Goal: Task Accomplishment & Management: Manage account settings

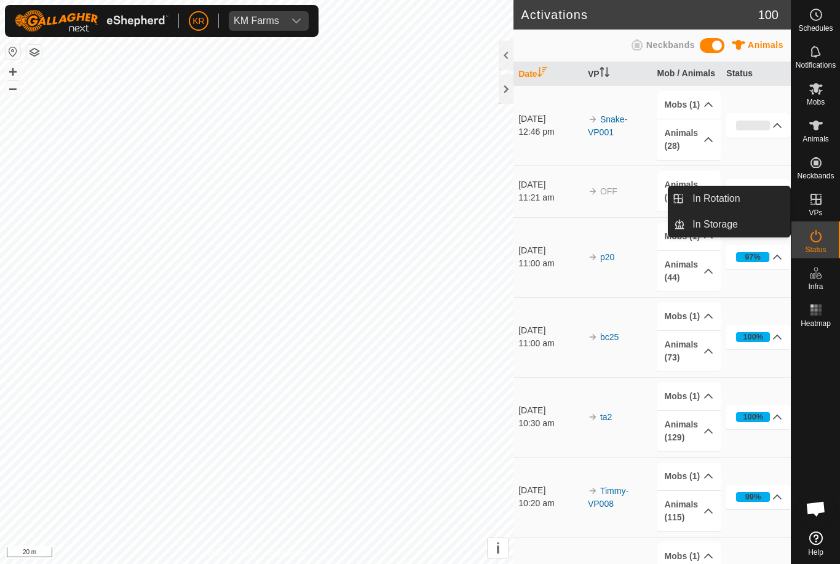
click at [756, 196] on link "In Rotation" at bounding box center [737, 198] width 105 height 25
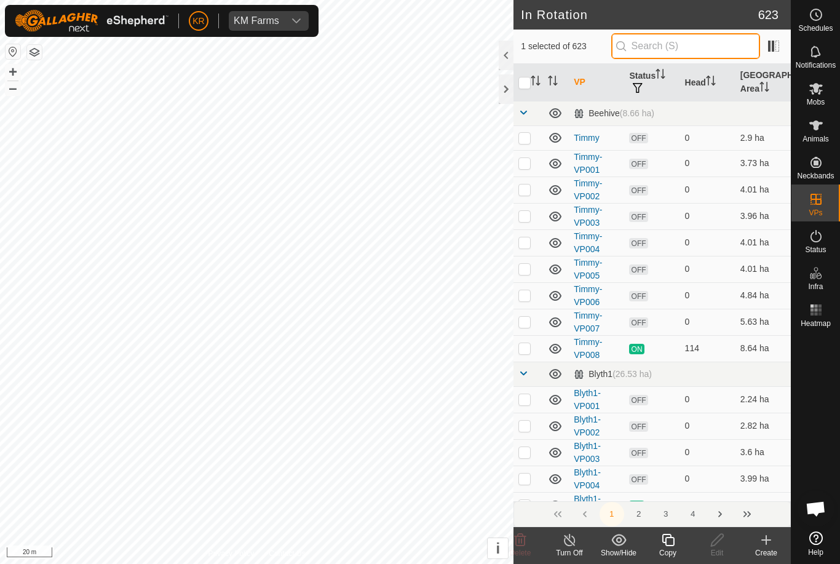
click at [698, 52] on input "text" at bounding box center [685, 46] width 149 height 26
type input "Road"
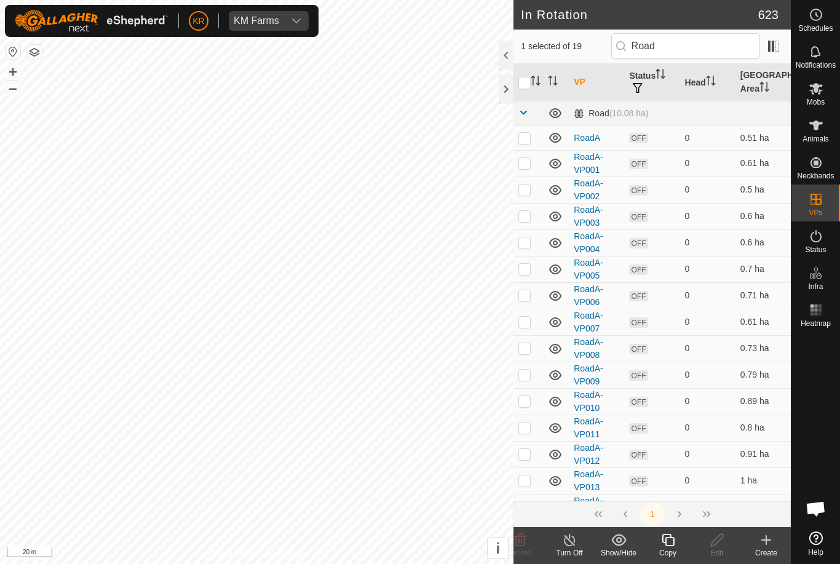
click at [527, 138] on p-checkbox at bounding box center [524, 138] width 12 height 10
checkbox input "true"
click at [828, 89] on div "Mobs" at bounding box center [815, 92] width 49 height 37
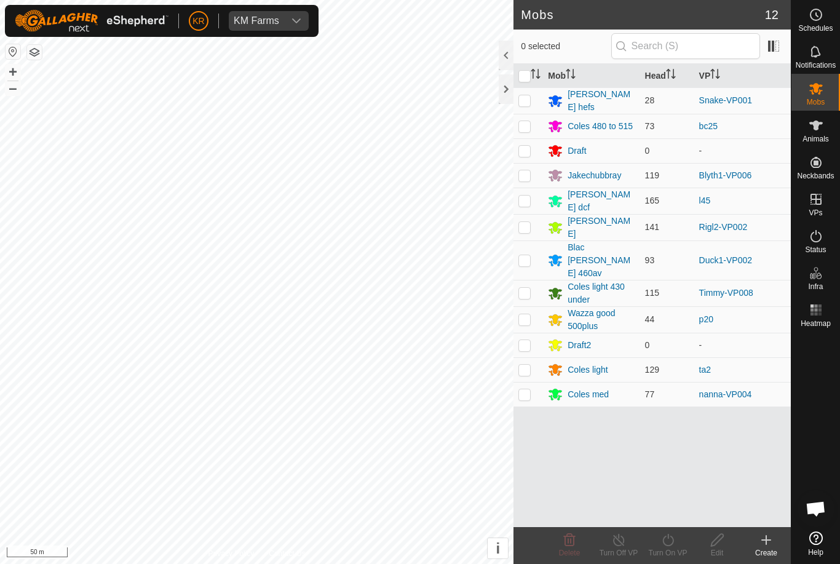
click at [515, 111] on td at bounding box center [528, 100] width 30 height 26
checkbox input "true"
click at [675, 543] on icon at bounding box center [667, 539] width 15 height 15
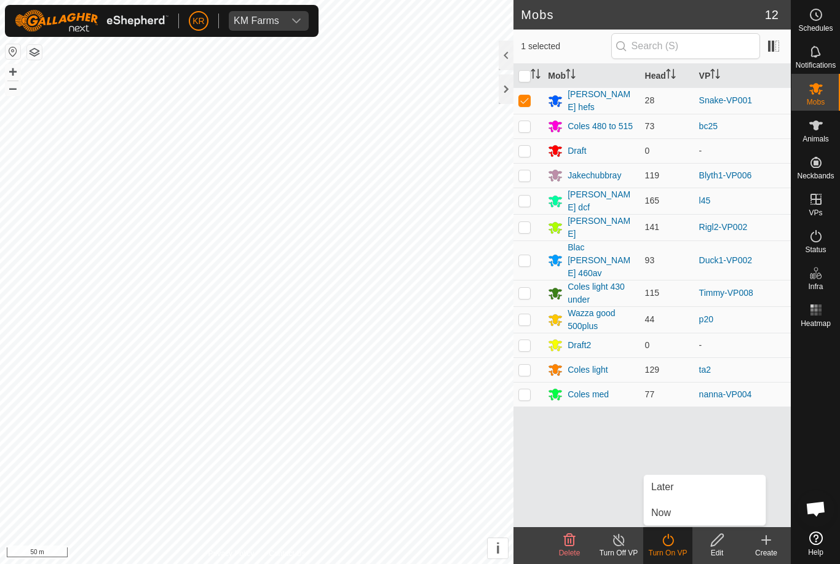
click at [690, 509] on link "Now" at bounding box center [705, 512] width 122 height 25
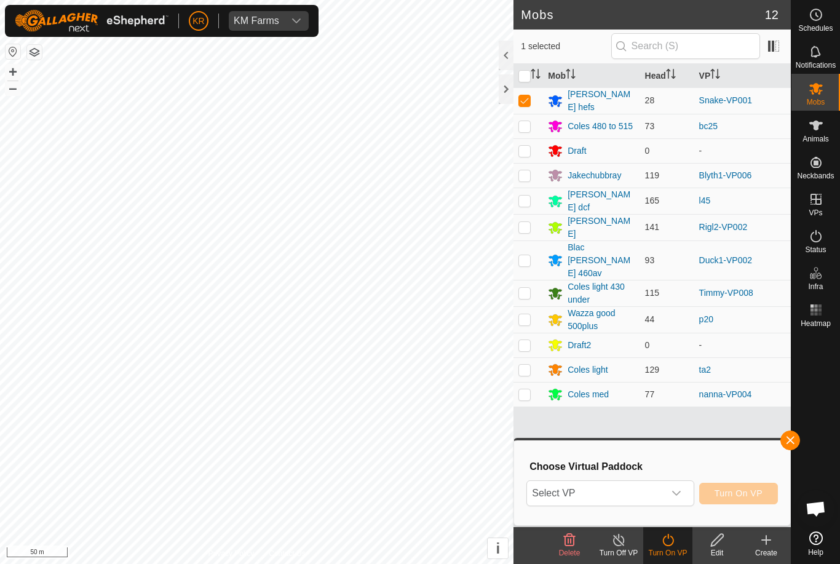
click at [673, 492] on icon "dropdown trigger" at bounding box center [676, 493] width 9 height 5
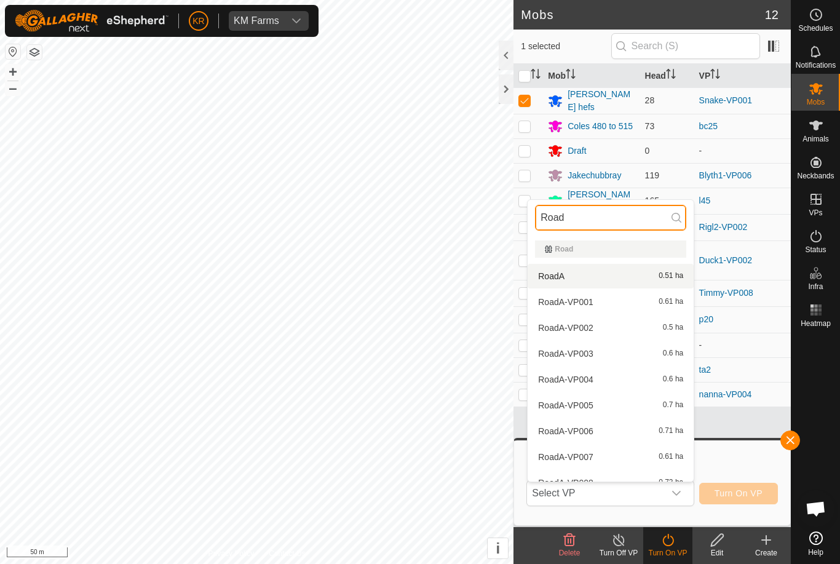
type input "Road"
click at [655, 281] on div "RoadA 0.51 ha" at bounding box center [610, 276] width 151 height 15
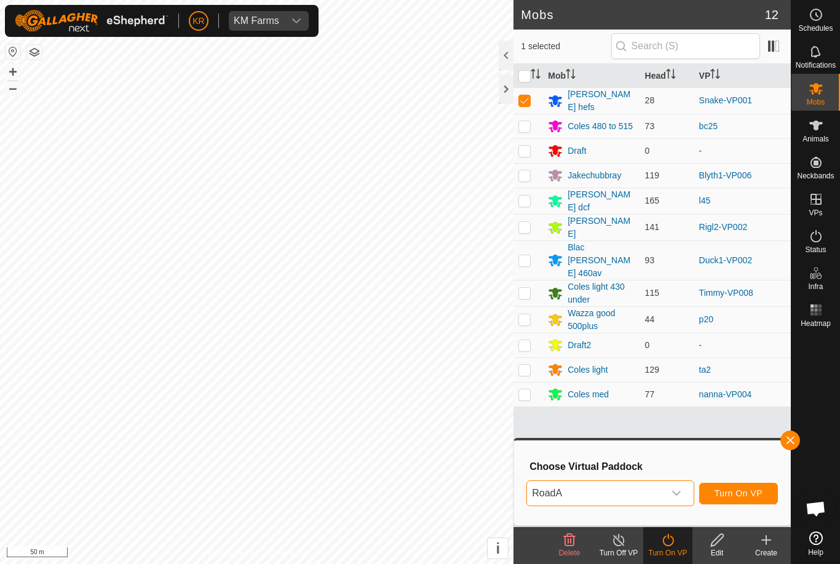
click at [743, 492] on span "Turn On VP" at bounding box center [738, 493] width 48 height 10
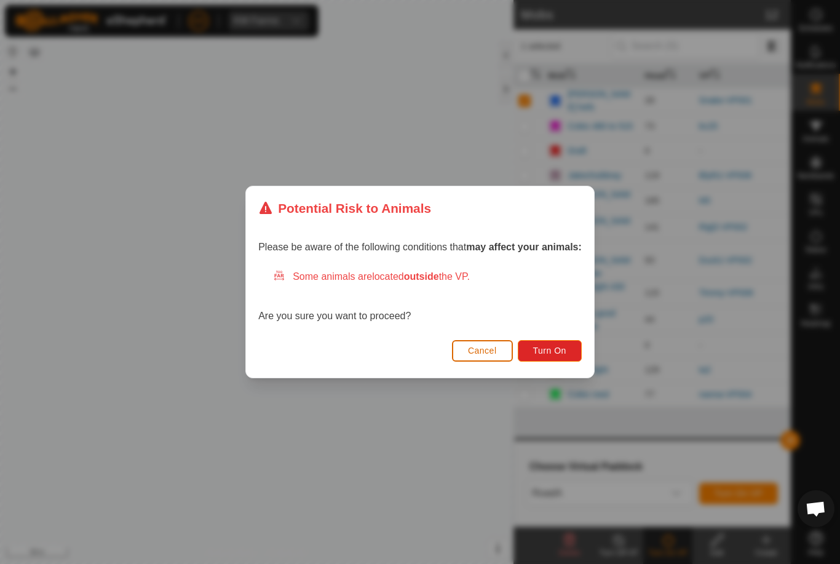
click at [561, 353] on span "Turn On" at bounding box center [549, 350] width 33 height 10
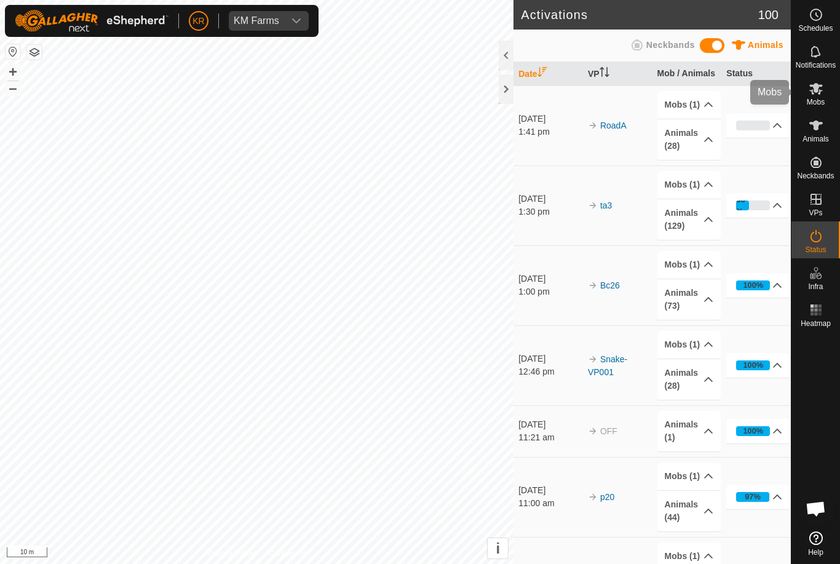
click at [820, 82] on icon at bounding box center [815, 88] width 15 height 15
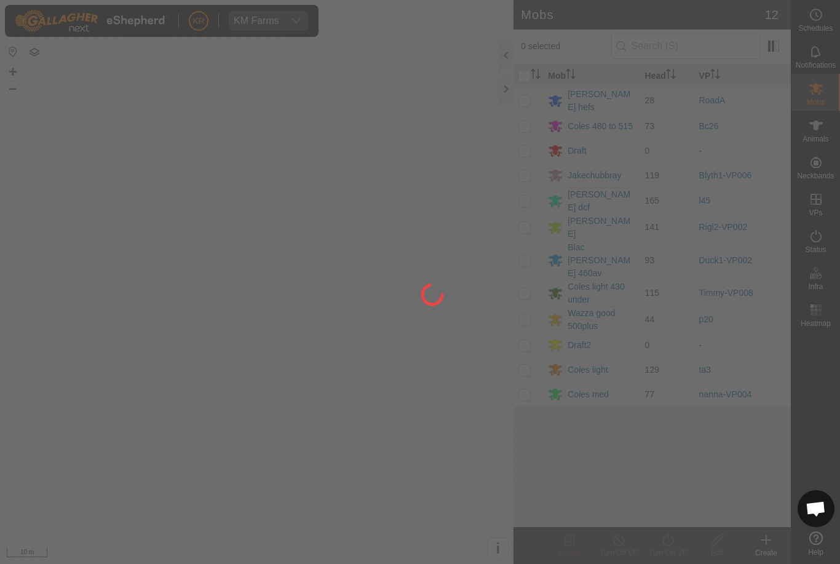
click at [539, 266] on div at bounding box center [420, 282] width 840 height 564
click at [526, 277] on div at bounding box center [420, 282] width 840 height 564
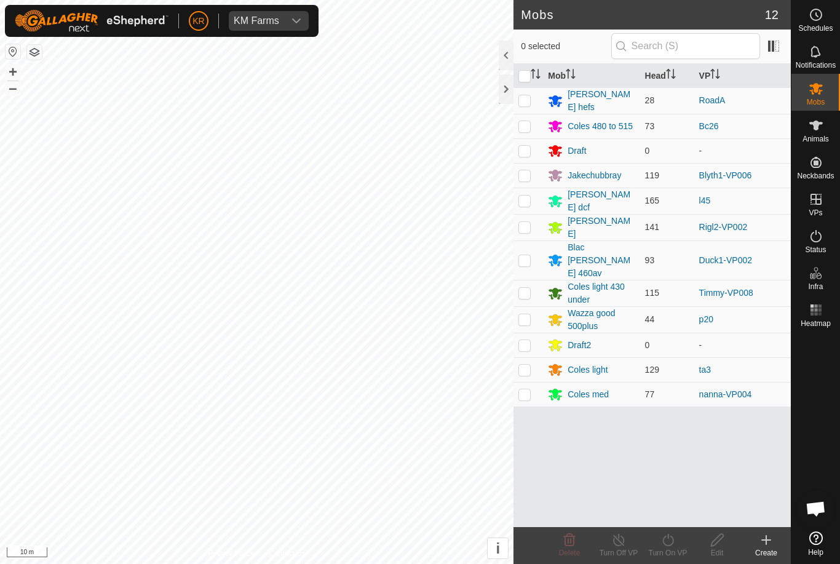
click at [541, 280] on td at bounding box center [528, 293] width 30 height 26
checkbox input "true"
click at [677, 543] on turn-on-svg-icon at bounding box center [667, 539] width 49 height 15
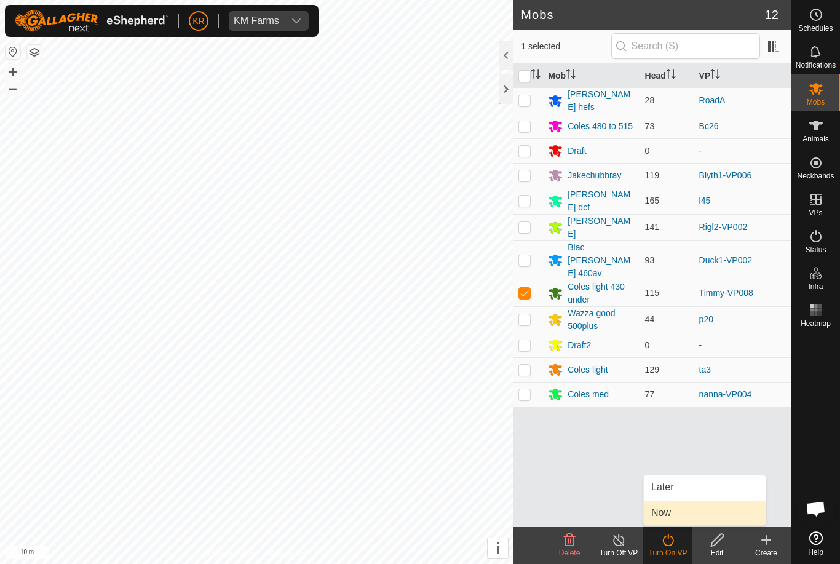
click at [685, 508] on link "Now" at bounding box center [705, 512] width 122 height 25
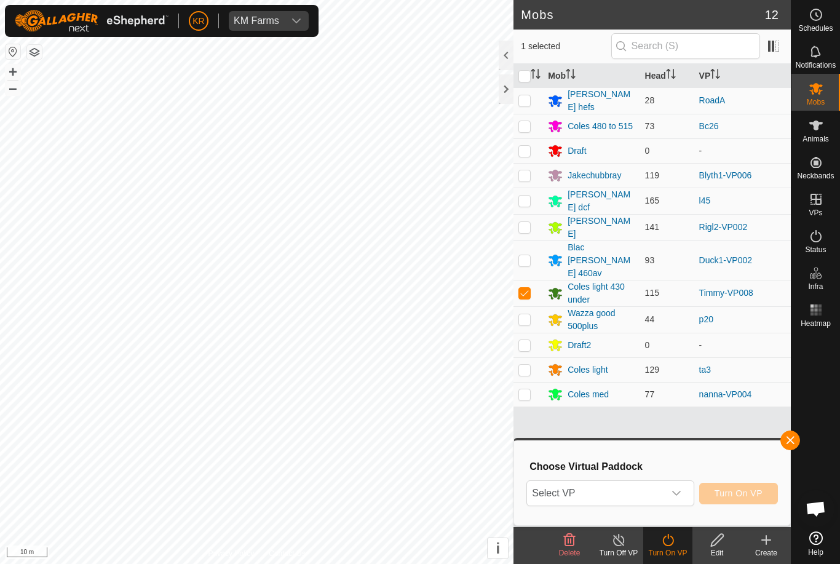
click at [674, 487] on div "dropdown trigger" at bounding box center [676, 493] width 25 height 25
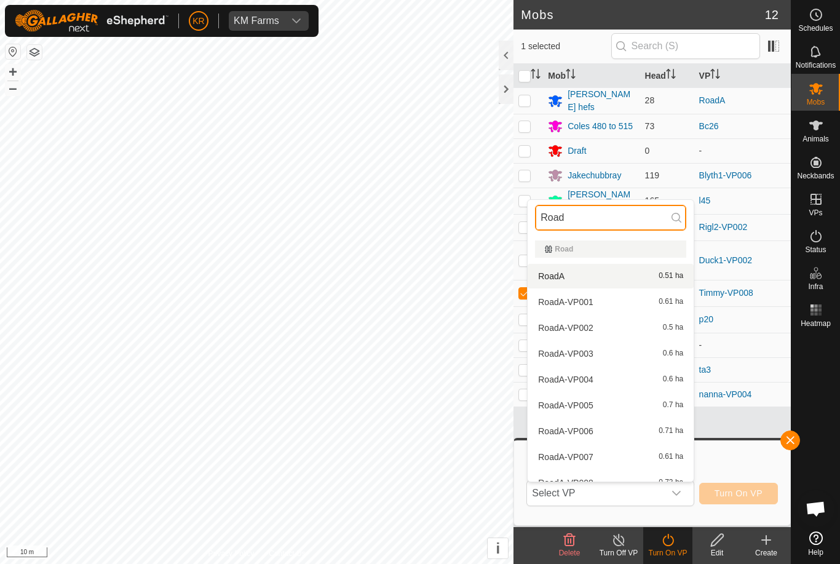
type input "Road"
click at [586, 275] on div "RoadA 0.51 ha" at bounding box center [610, 276] width 151 height 15
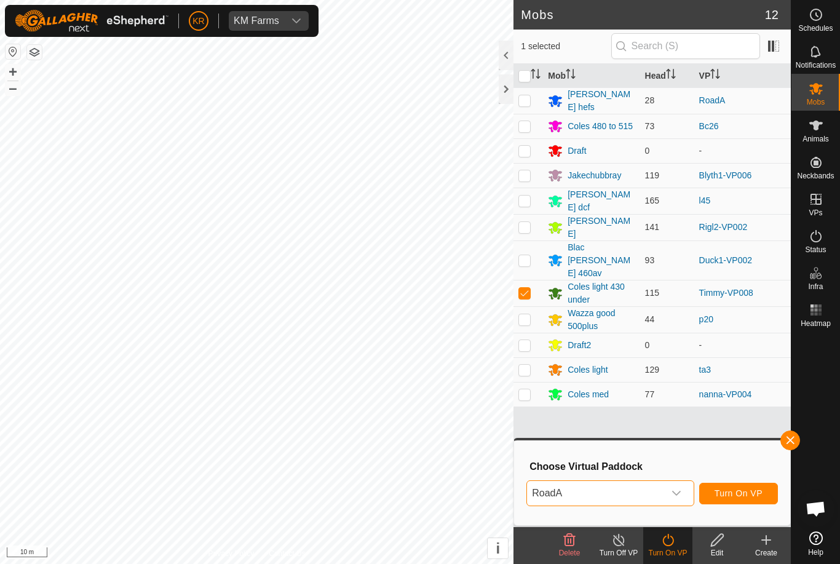
click at [733, 488] on span "Turn On VP" at bounding box center [738, 493] width 48 height 10
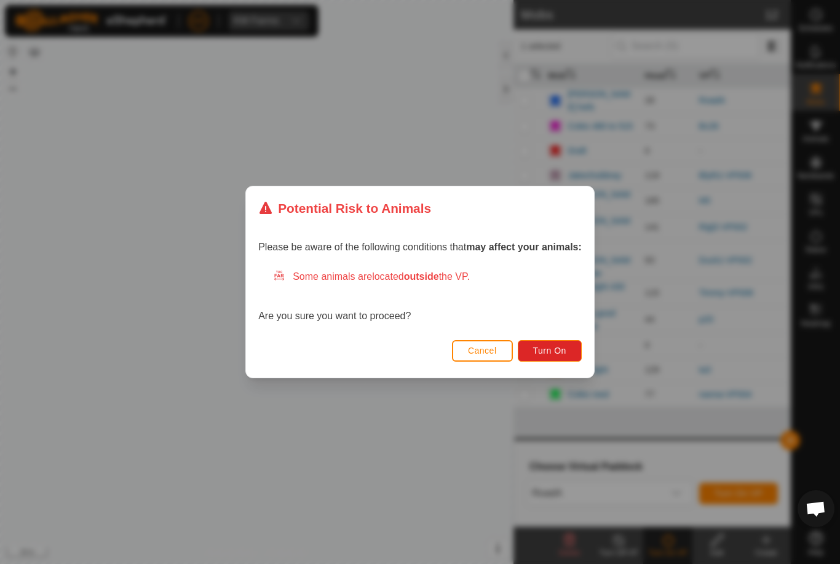
click at [559, 348] on span "Turn On" at bounding box center [549, 350] width 33 height 10
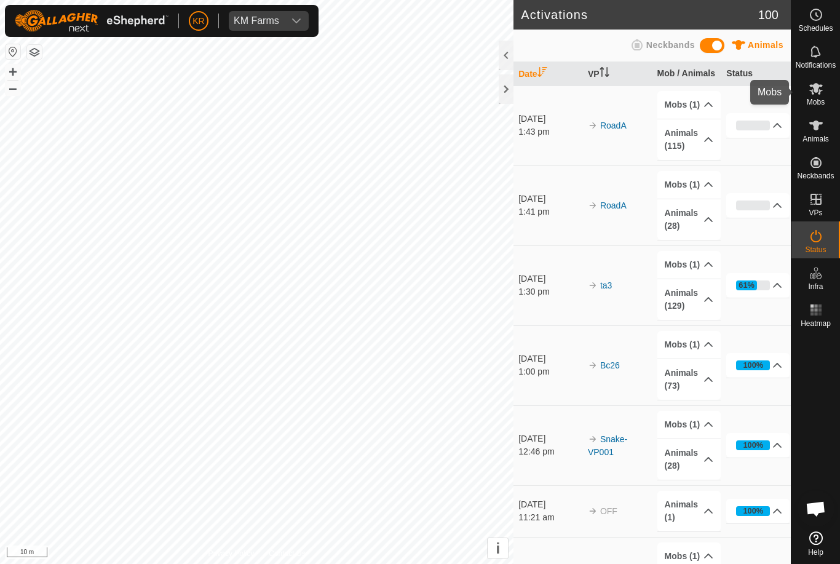
click at [823, 91] on icon at bounding box center [815, 88] width 15 height 15
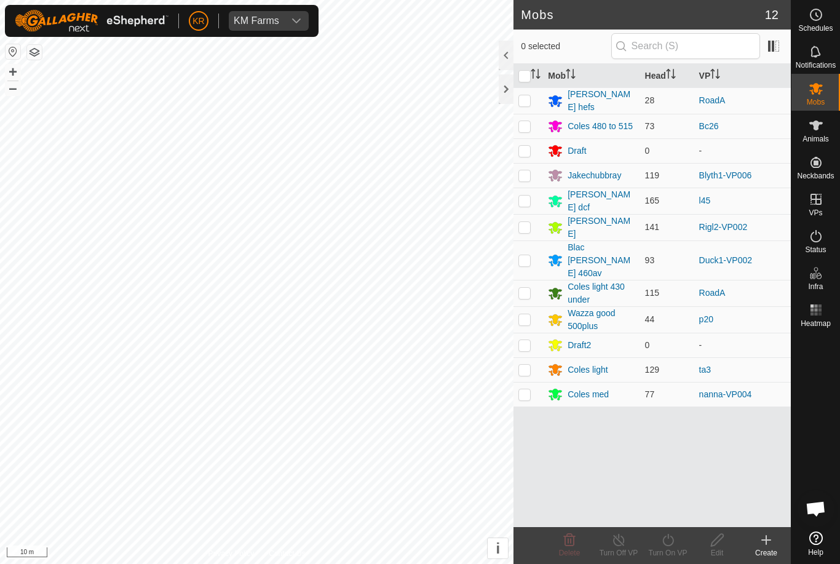
click at [611, 97] on div "Lawson hefs" at bounding box center [600, 101] width 67 height 26
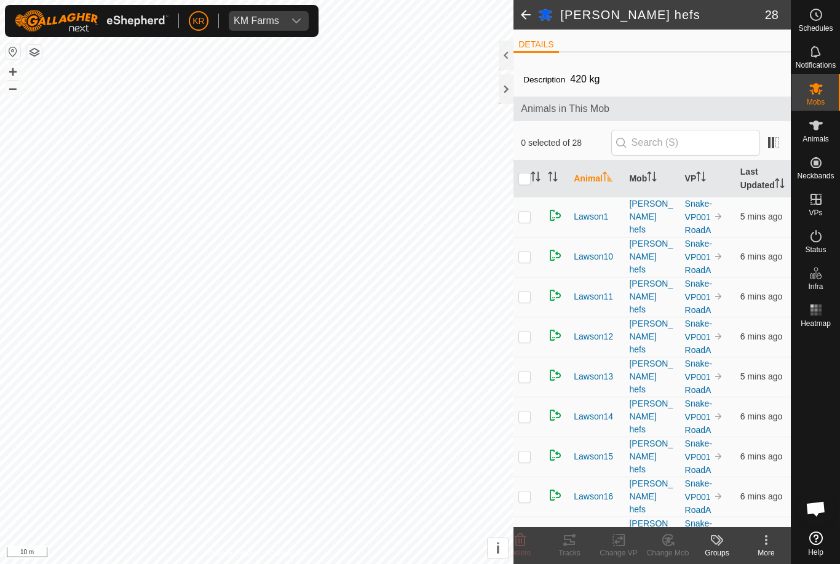
click at [529, 185] on input "checkbox" at bounding box center [524, 179] width 12 height 12
checkbox input "true"
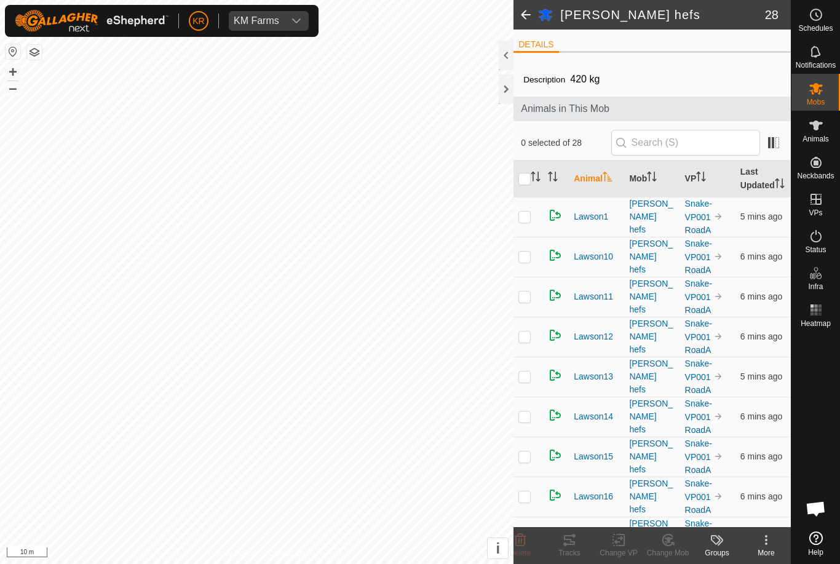
checkbox input "true"
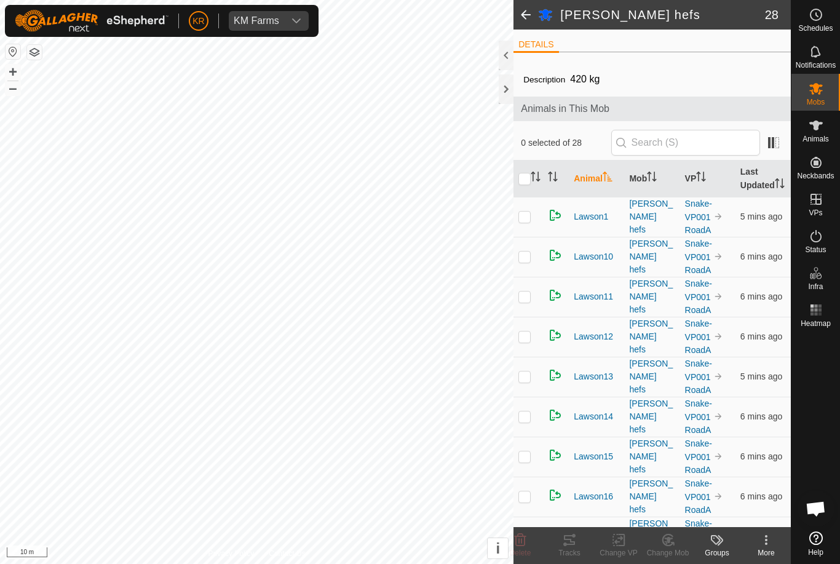
checkbox input "true"
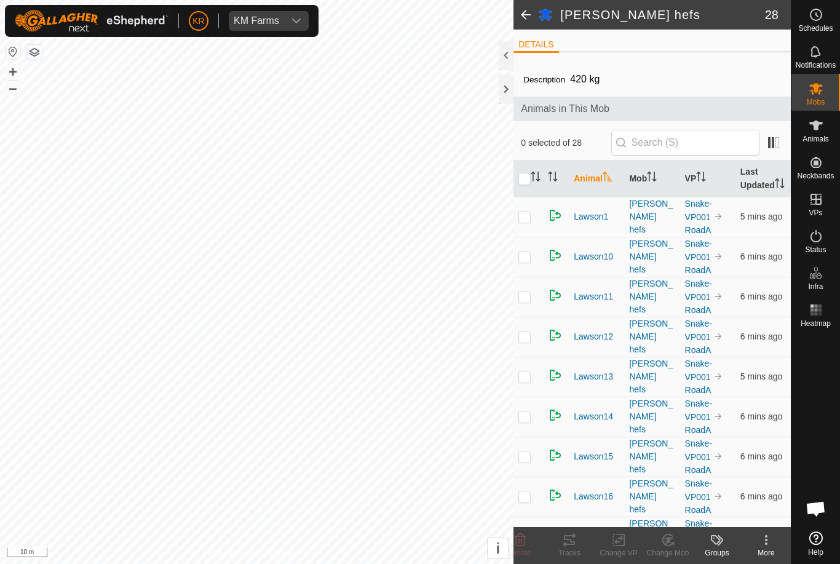
checkbox input "true"
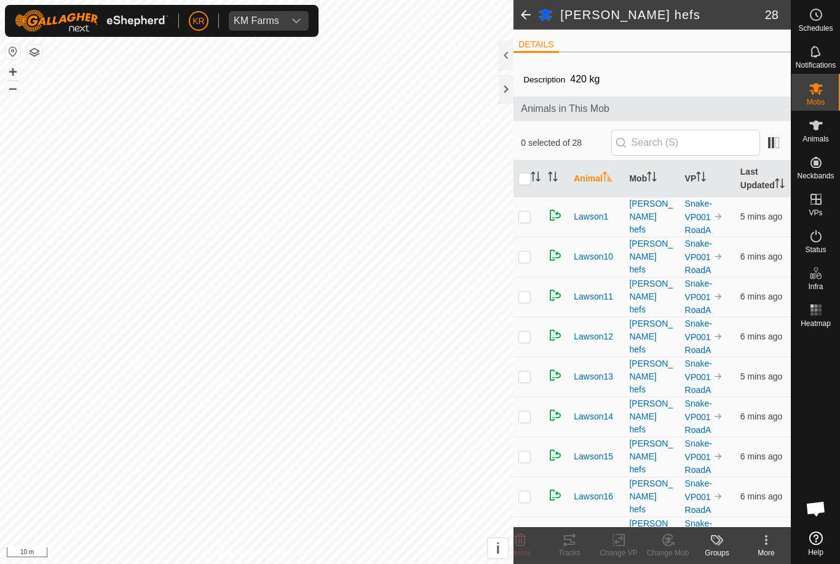
checkbox input "true"
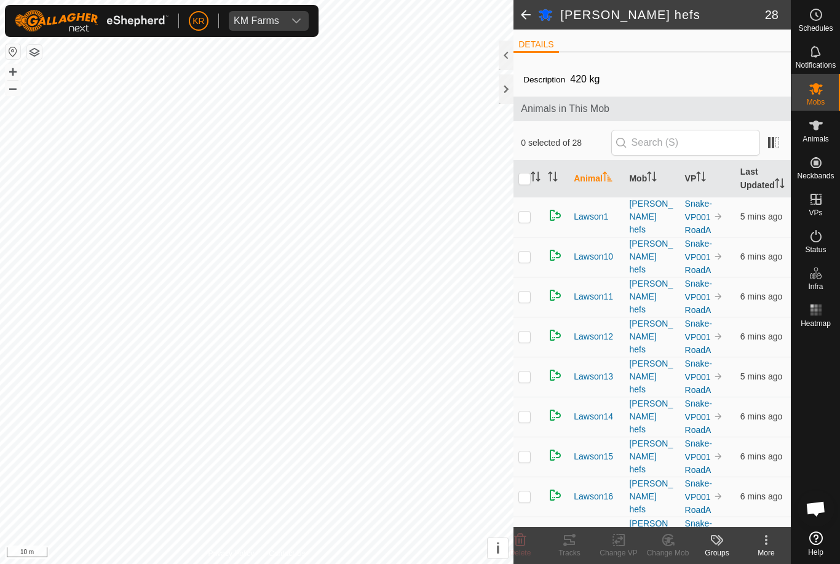
checkbox input "true"
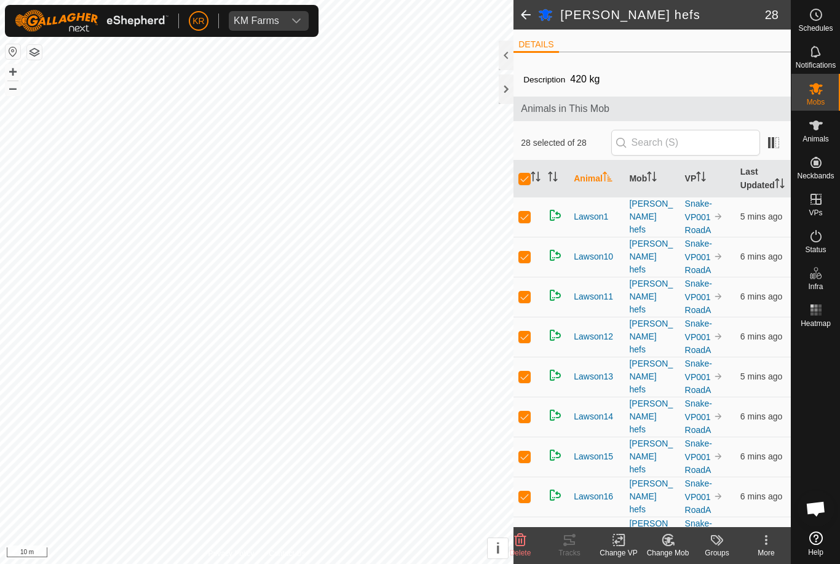
click at [669, 540] on icon at bounding box center [668, 540] width 9 height 6
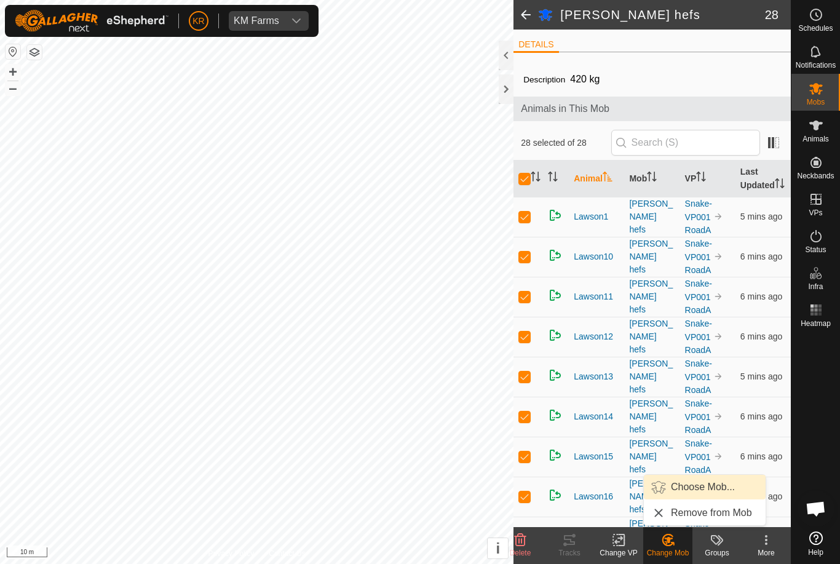
click at [717, 490] on span "Choose Mob..." at bounding box center [703, 486] width 64 height 15
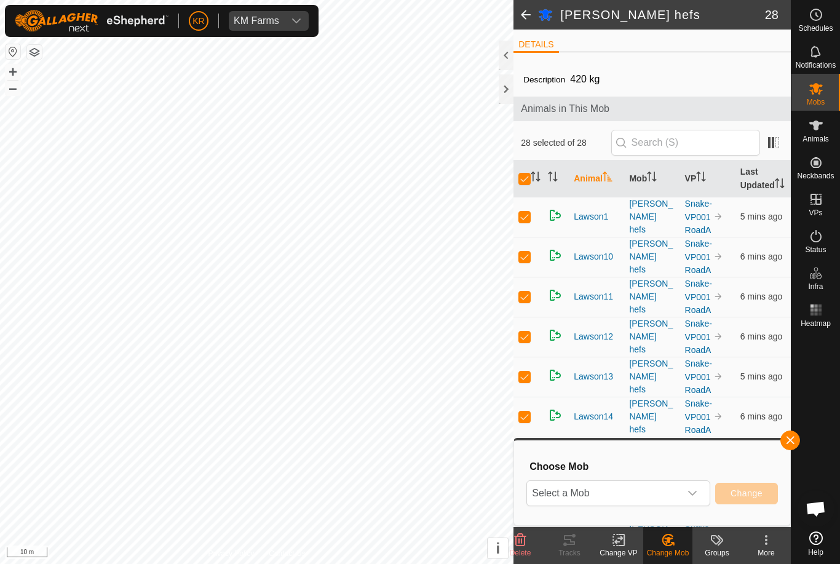
click at [677, 495] on span "Select a Mob" at bounding box center [603, 493] width 153 height 25
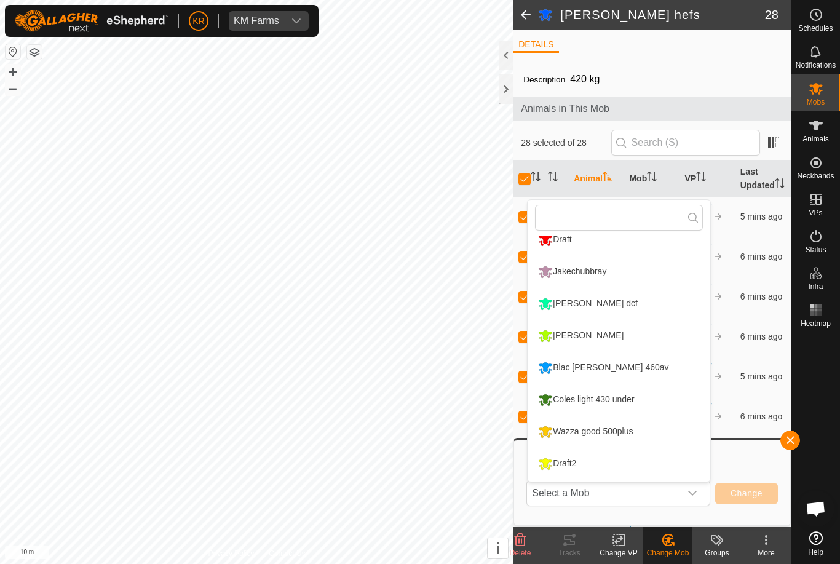
scroll to position [108, 0]
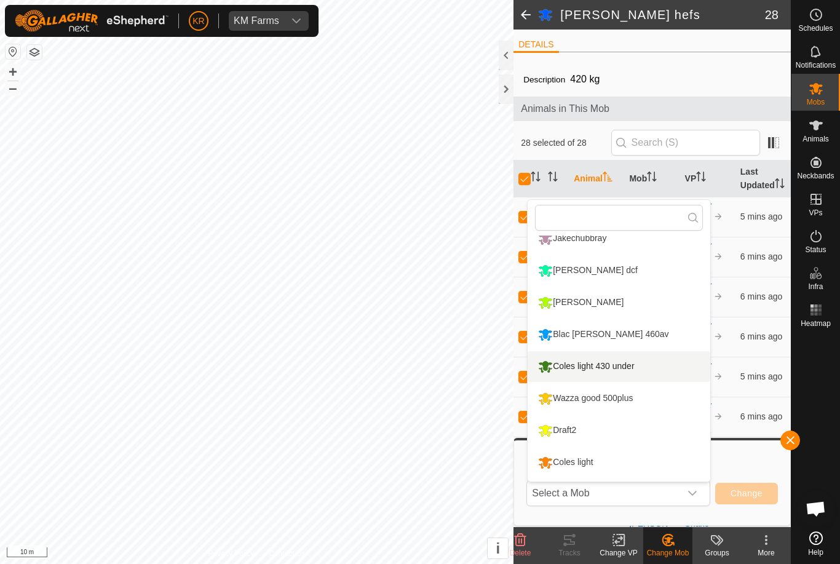
click at [625, 367] on div "Coles light 430 under" at bounding box center [586, 366] width 102 height 21
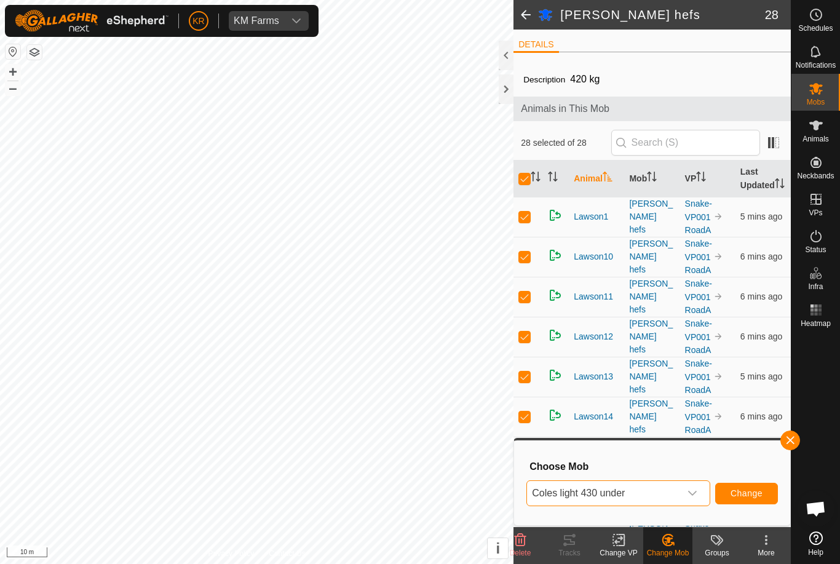
click at [750, 486] on button "Change" at bounding box center [746, 494] width 63 height 22
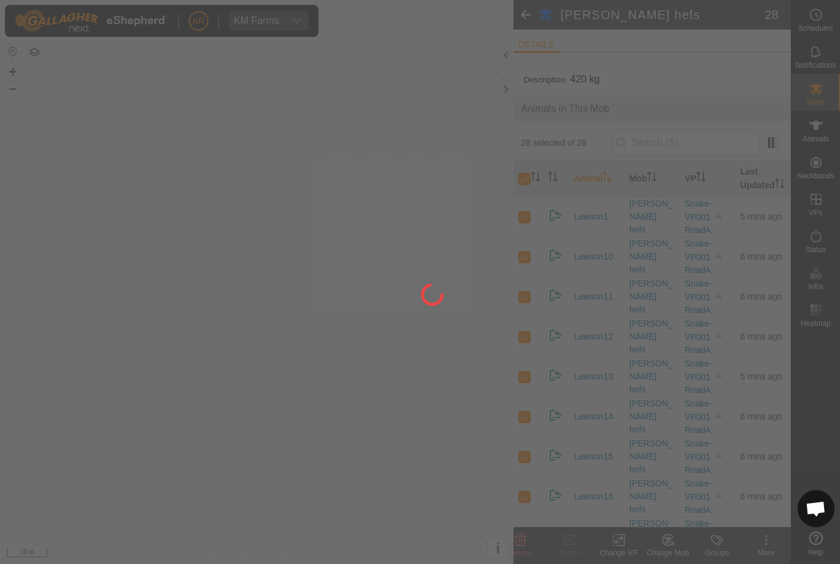
checkbox input "false"
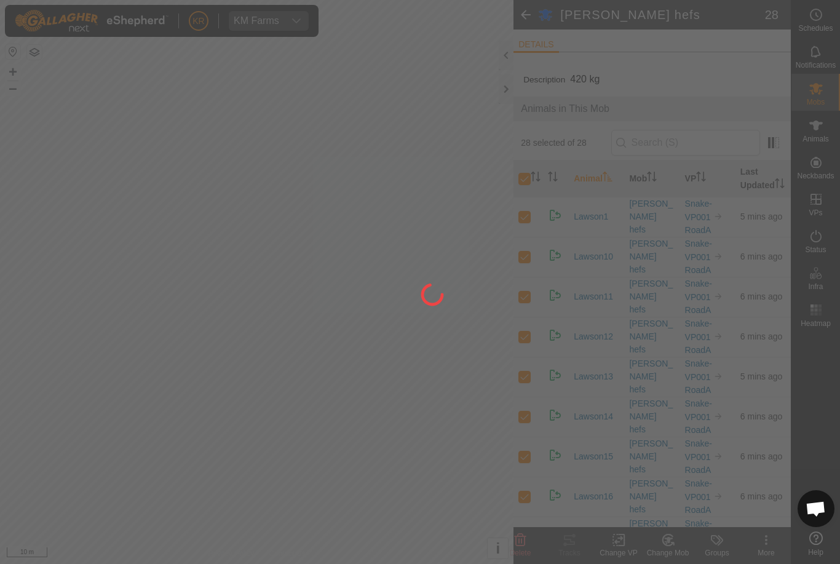
checkbox input "false"
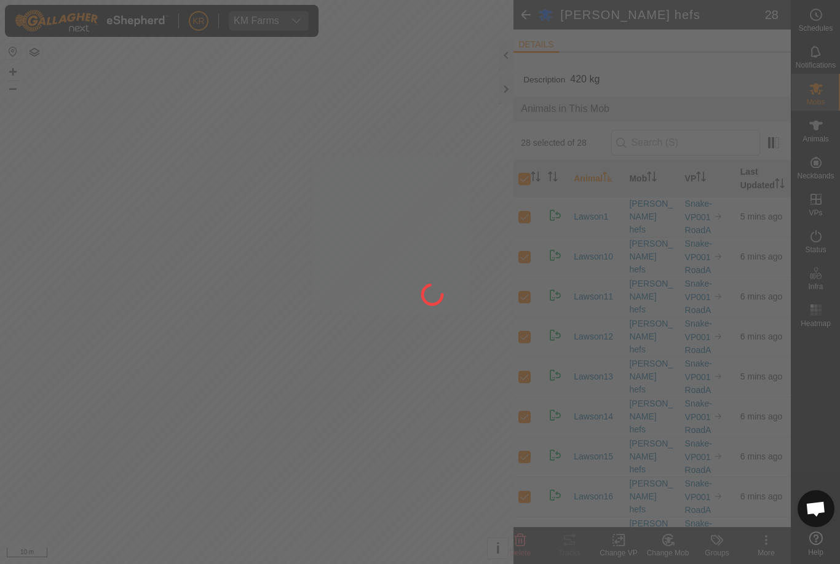
checkbox input "false"
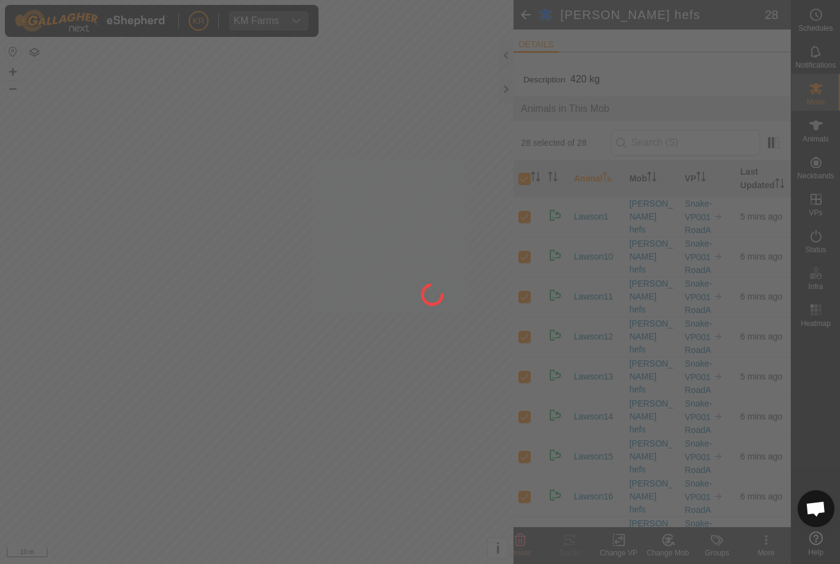
checkbox input "false"
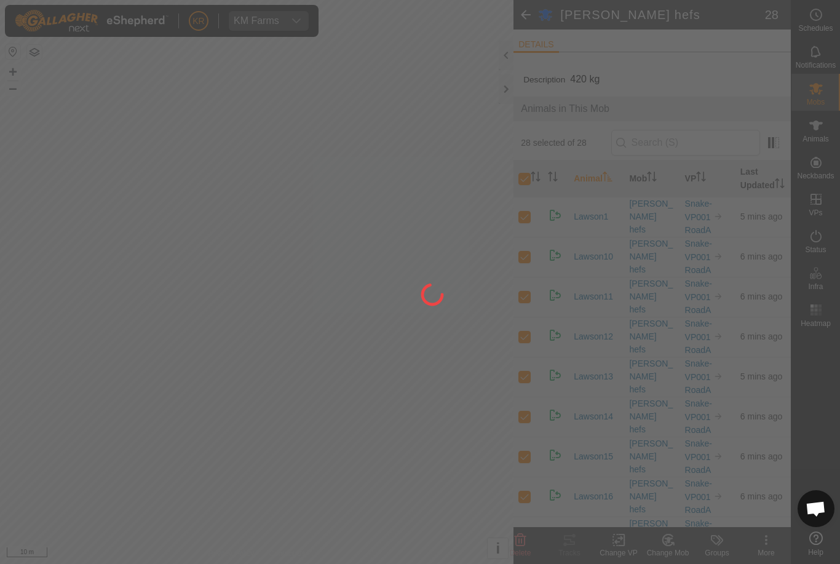
checkbox input "false"
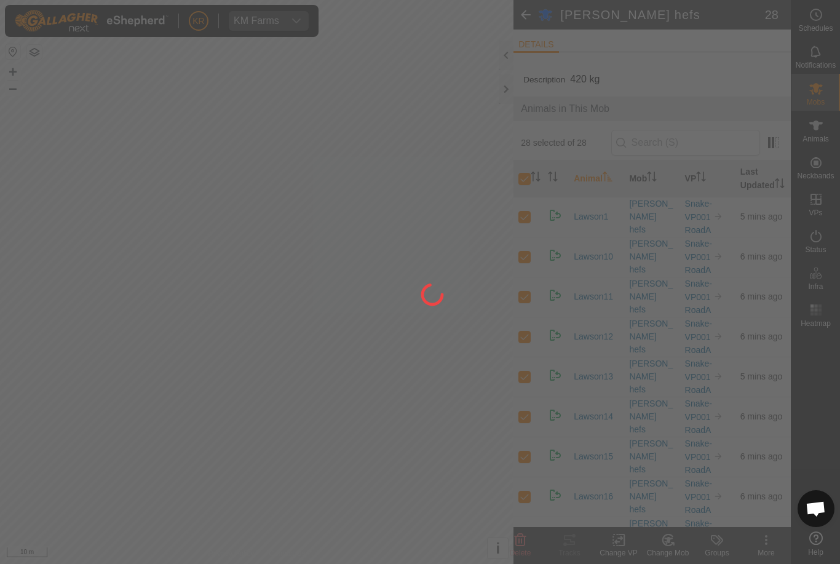
checkbox input "false"
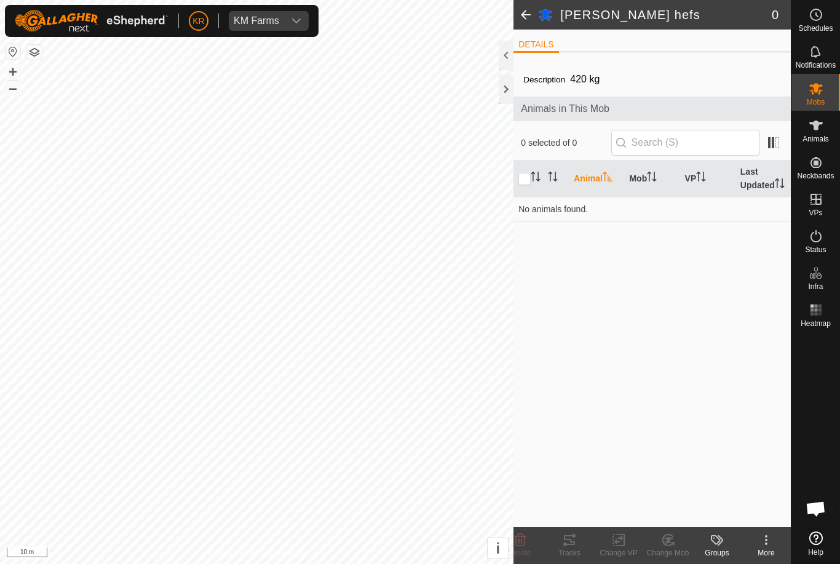
click at [767, 545] on icon at bounding box center [766, 539] width 15 height 15
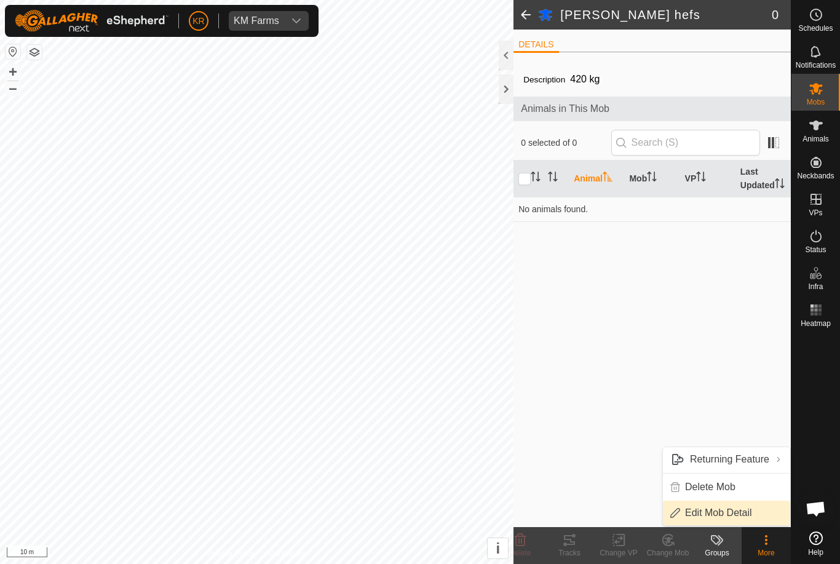
click at [752, 515] on link "Edit Mob Detail" at bounding box center [726, 512] width 127 height 25
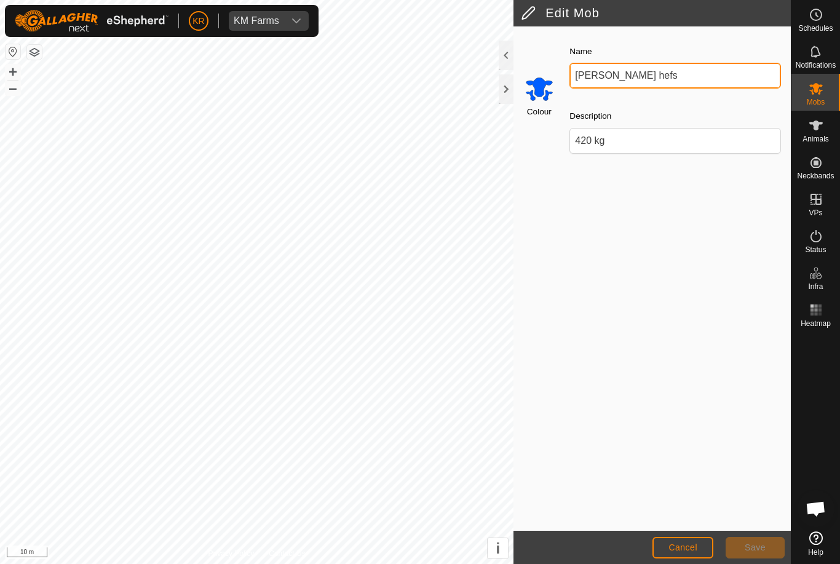
click at [688, 77] on input "Lawson hefs" at bounding box center [674, 76] width 211 height 26
type input "L"
type input "Draft3"
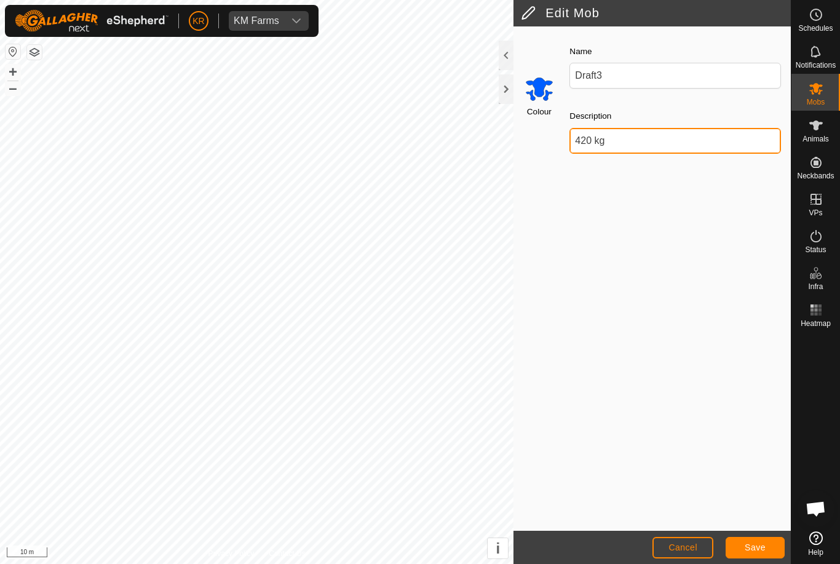
click at [637, 136] on input "420 kg" at bounding box center [674, 141] width 211 height 26
type input "4"
click at [760, 537] on button "Save" at bounding box center [754, 548] width 59 height 22
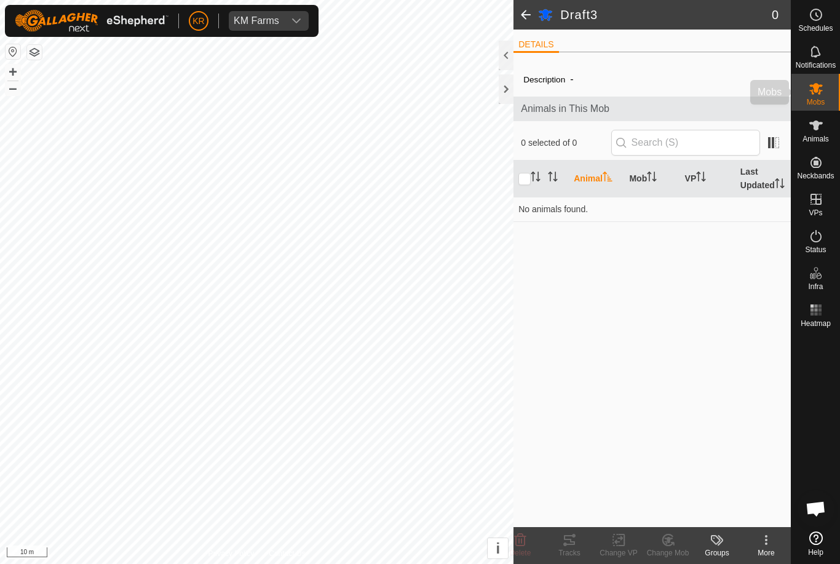
click at [824, 97] on es-mob-svg-icon at bounding box center [816, 89] width 22 height 20
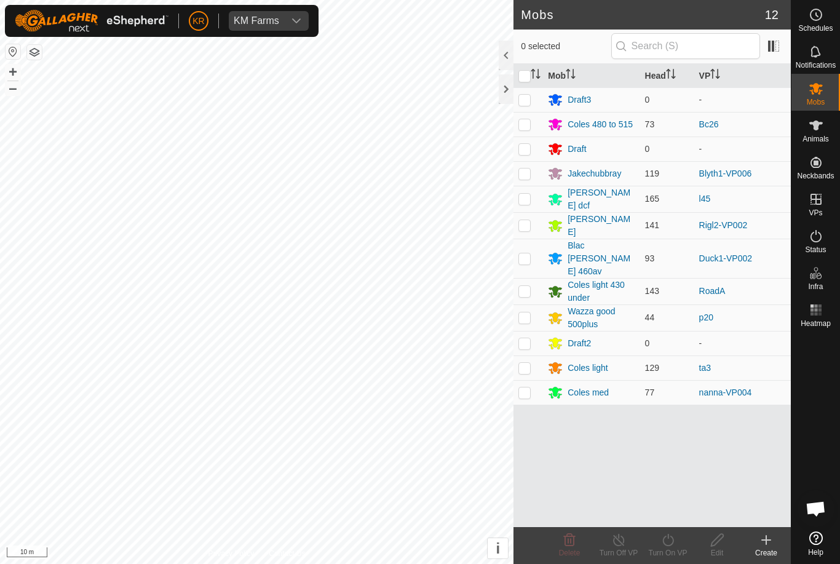
click at [529, 286] on p-checkbox at bounding box center [524, 291] width 12 height 10
checkbox input "true"
click at [679, 546] on turn-on-svg-icon at bounding box center [667, 539] width 49 height 15
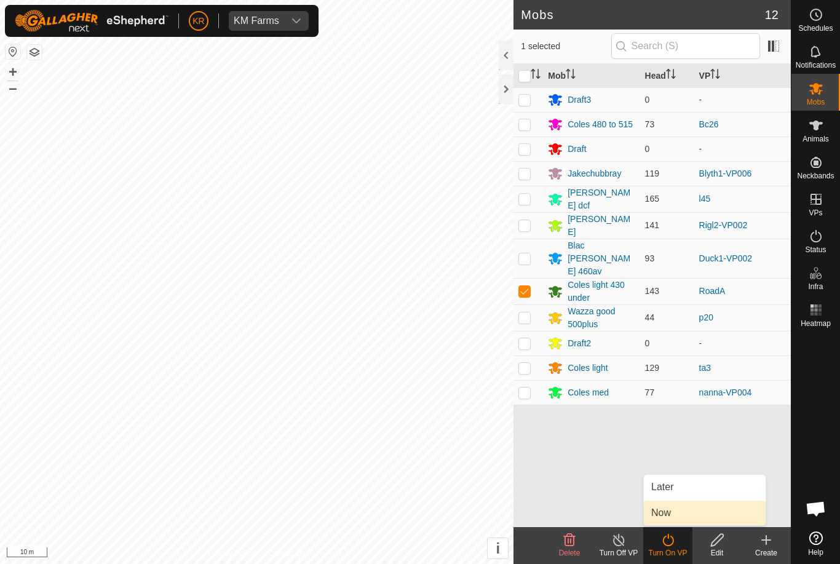
click at [703, 512] on link "Now" at bounding box center [705, 512] width 122 height 25
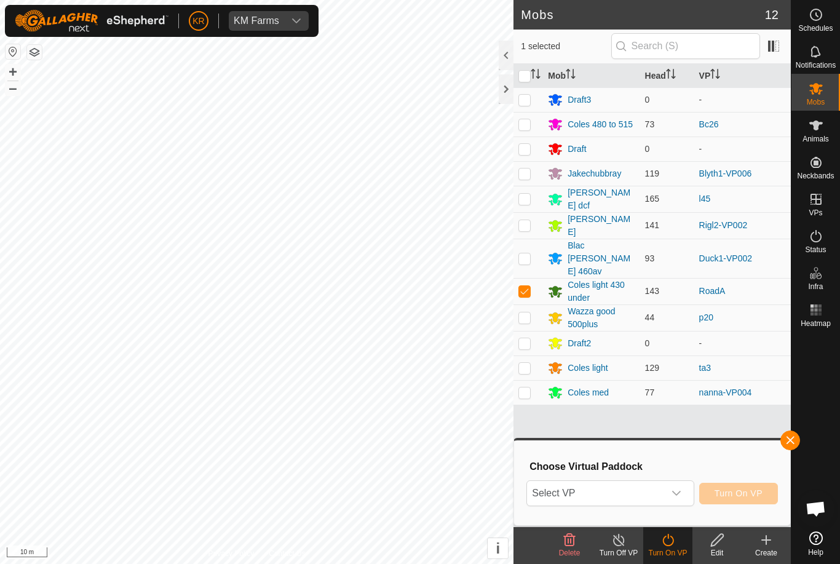
click at [677, 497] on icon "dropdown trigger" at bounding box center [676, 493] width 10 height 10
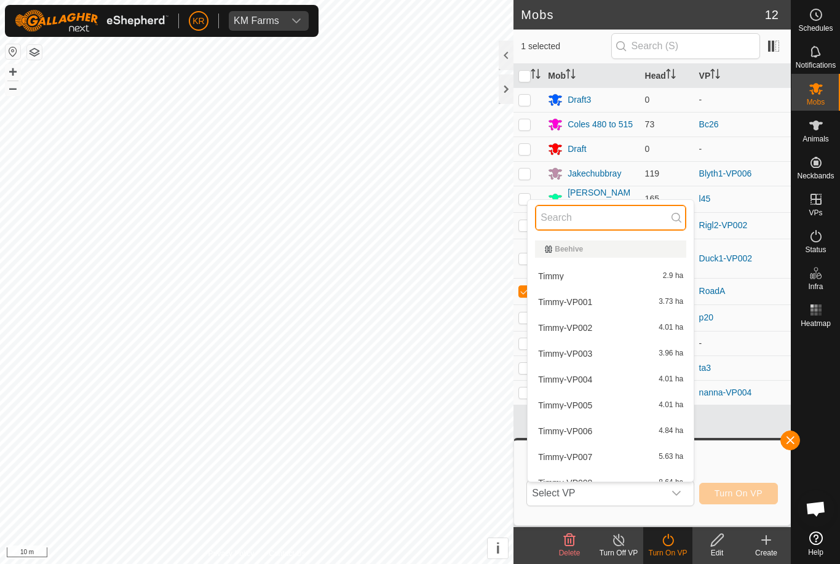
click at [658, 221] on input "text" at bounding box center [610, 218] width 151 height 26
type input "Road"
click at [659, 308] on div "RoadA-VP001 0.61 ha" at bounding box center [610, 301] width 151 height 15
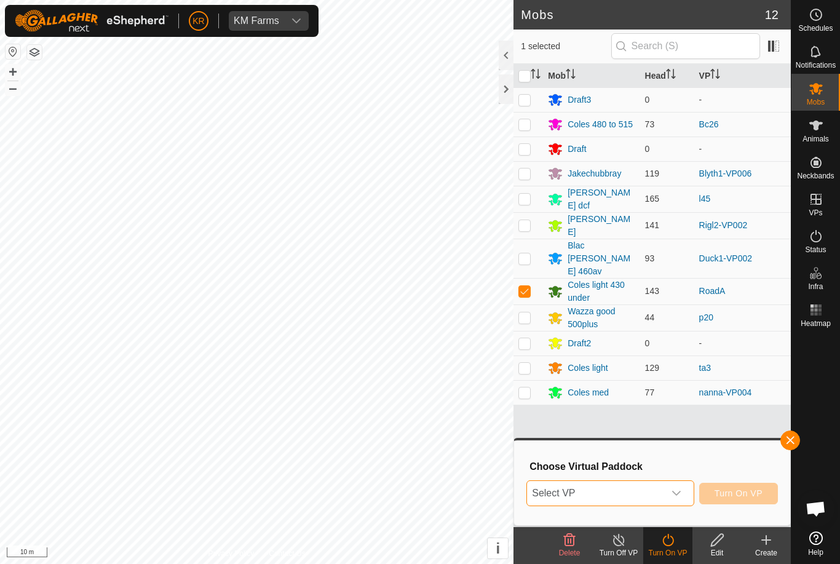
click at [743, 497] on span "Turn On VP" at bounding box center [738, 493] width 48 height 10
click at [676, 497] on icon "dropdown trigger" at bounding box center [676, 493] width 10 height 10
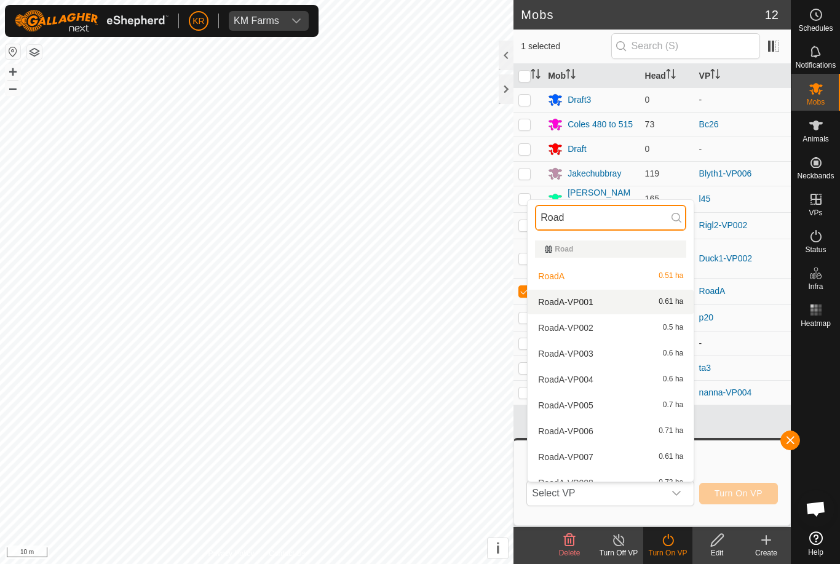
type input "Road"
click at [659, 305] on span "0.61 ha" at bounding box center [670, 302] width 25 height 9
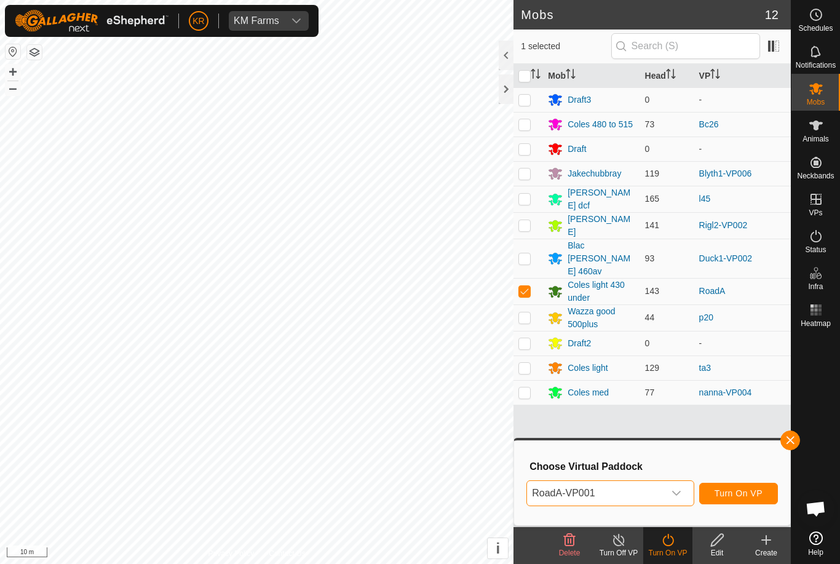
click at [735, 493] on span "Turn On VP" at bounding box center [738, 493] width 48 height 10
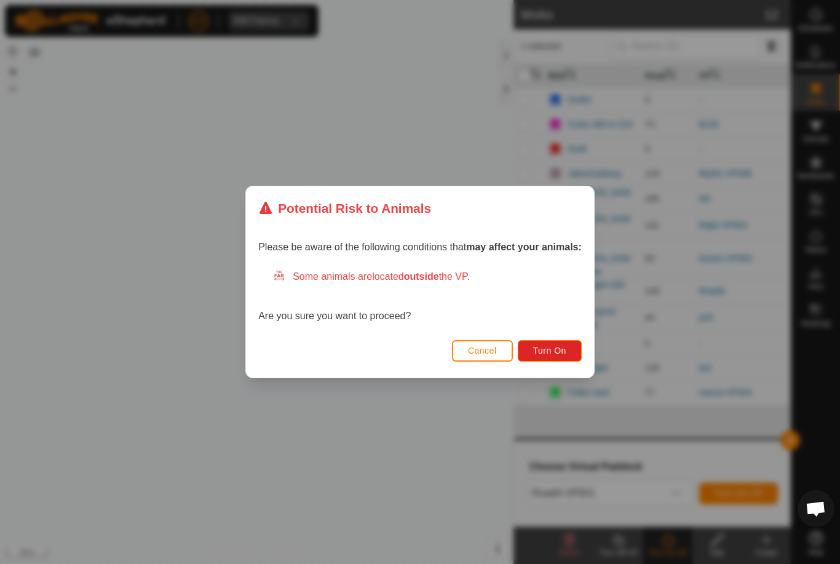
click at [577, 350] on button "Turn On" at bounding box center [550, 351] width 64 height 22
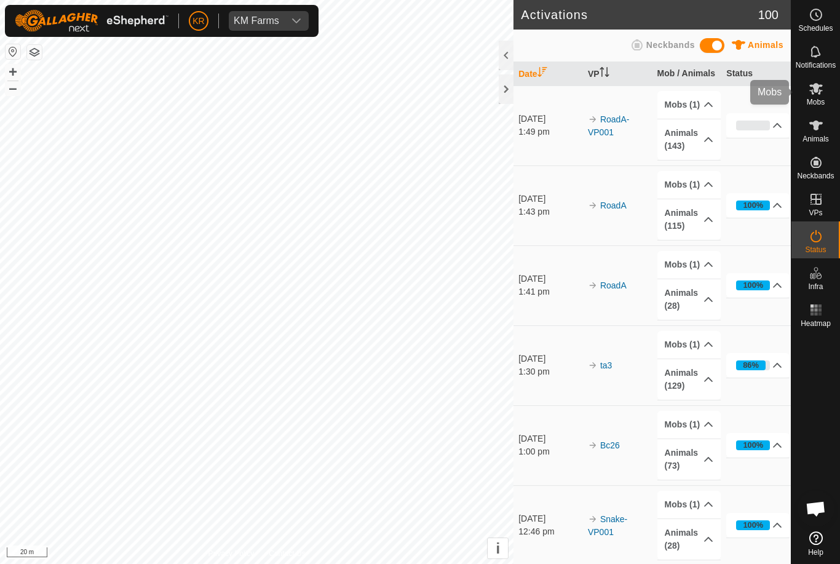
click at [831, 93] on div "Mobs" at bounding box center [815, 92] width 49 height 37
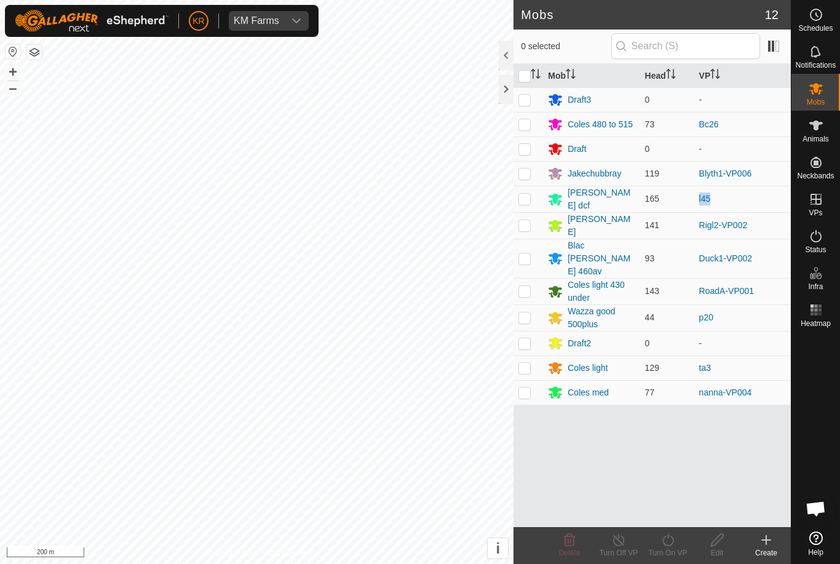
click at [755, 205] on td "l45" at bounding box center [742, 199] width 97 height 26
click at [529, 195] on p-checkbox at bounding box center [524, 199] width 12 height 10
checkbox input "true"
click at [668, 554] on div "Turn On VP" at bounding box center [667, 552] width 49 height 11
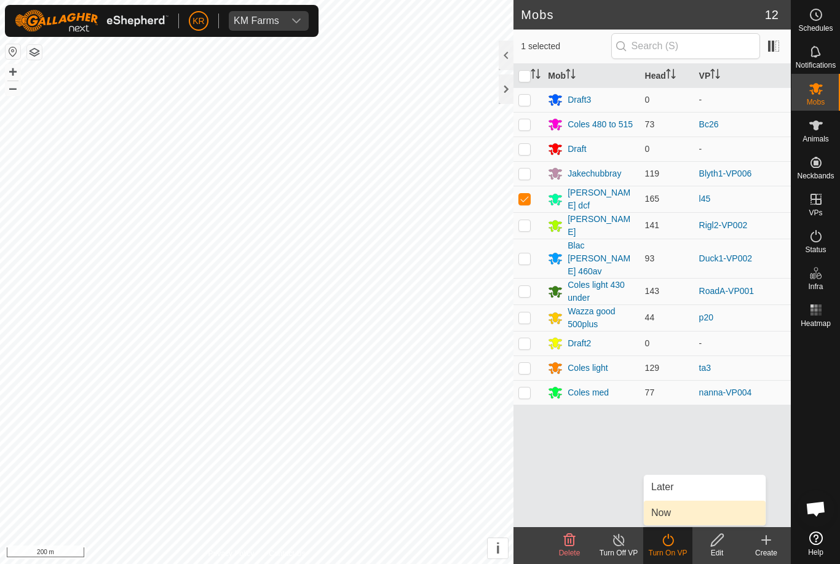
click at [681, 520] on link "Now" at bounding box center [705, 512] width 122 height 25
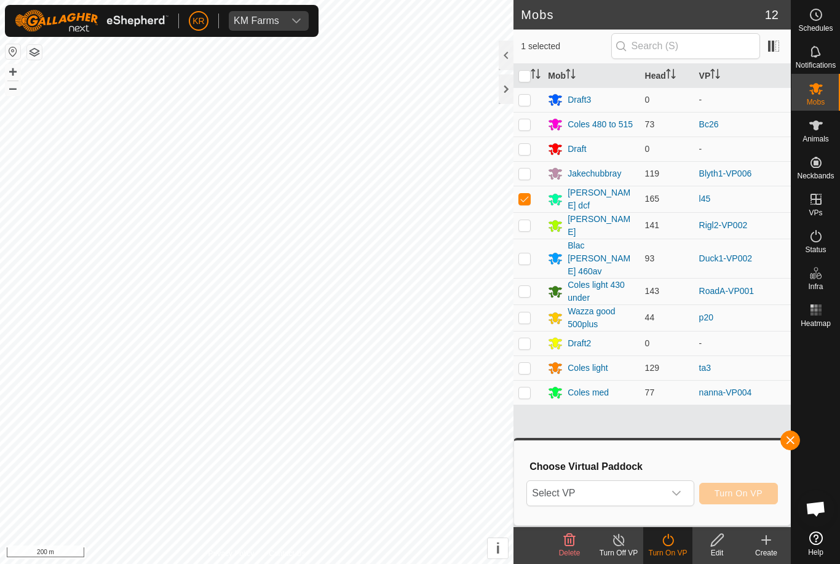
click at [660, 487] on span "Select VP" at bounding box center [595, 493] width 136 height 25
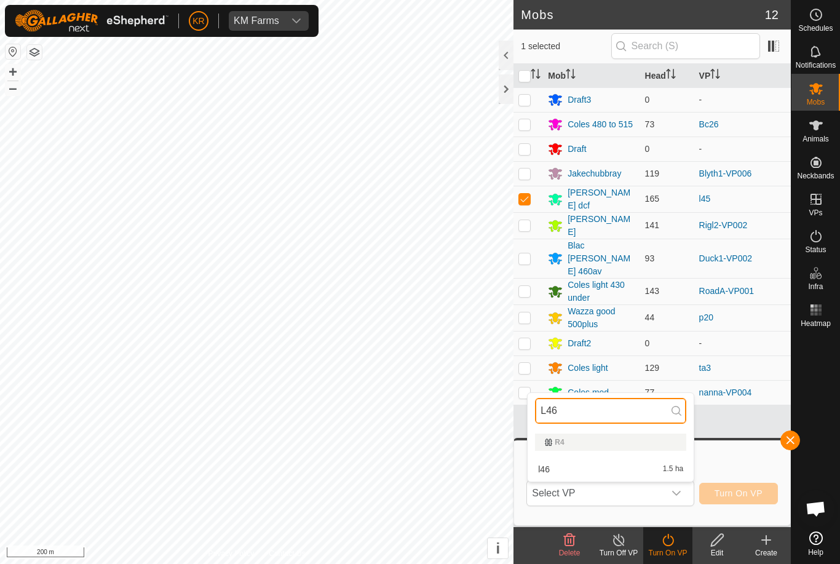
type input "L46"
click at [661, 468] on div "l46 1.5 ha" at bounding box center [610, 469] width 151 height 15
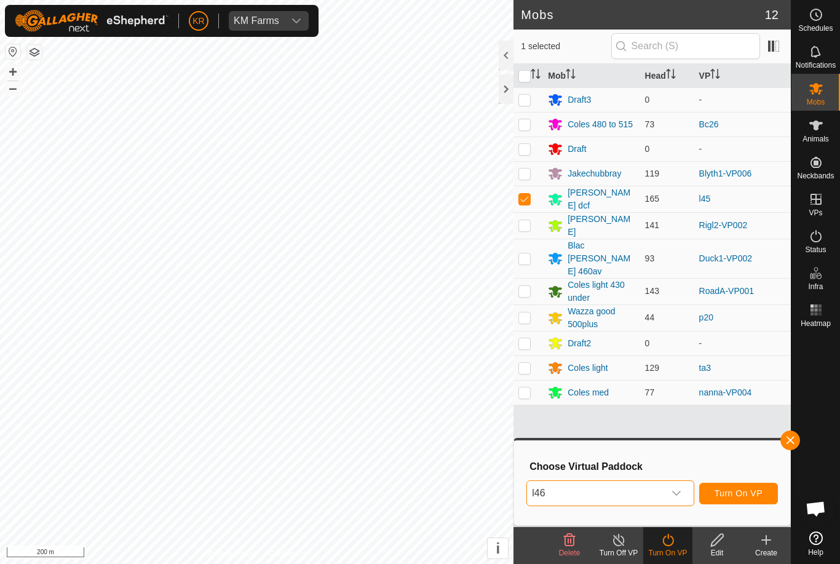
click at [754, 497] on span "Turn On VP" at bounding box center [738, 493] width 48 height 10
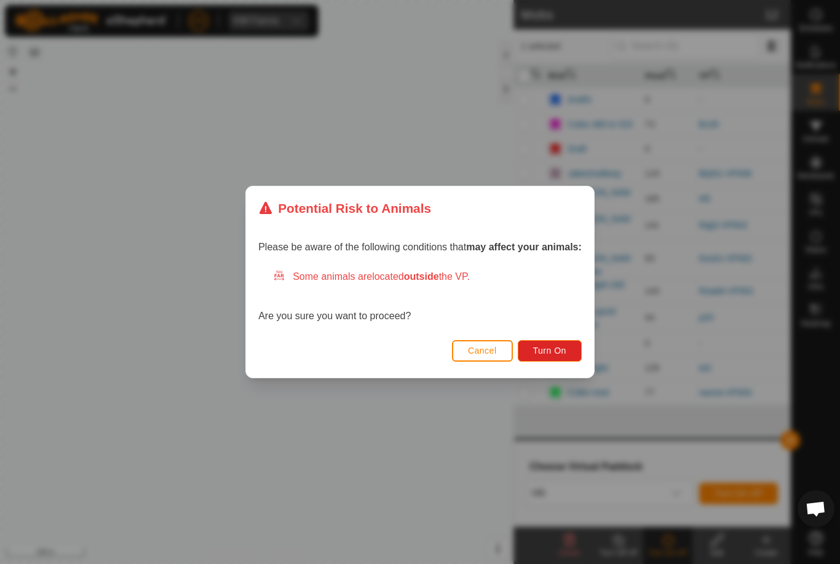
click at [572, 351] on button "Turn On" at bounding box center [550, 351] width 64 height 22
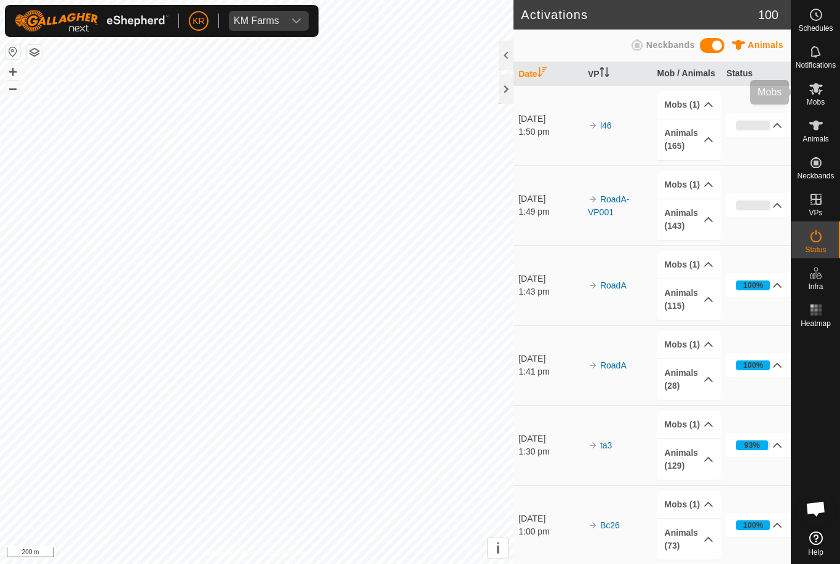
click at [827, 93] on div "Mobs" at bounding box center [815, 92] width 49 height 37
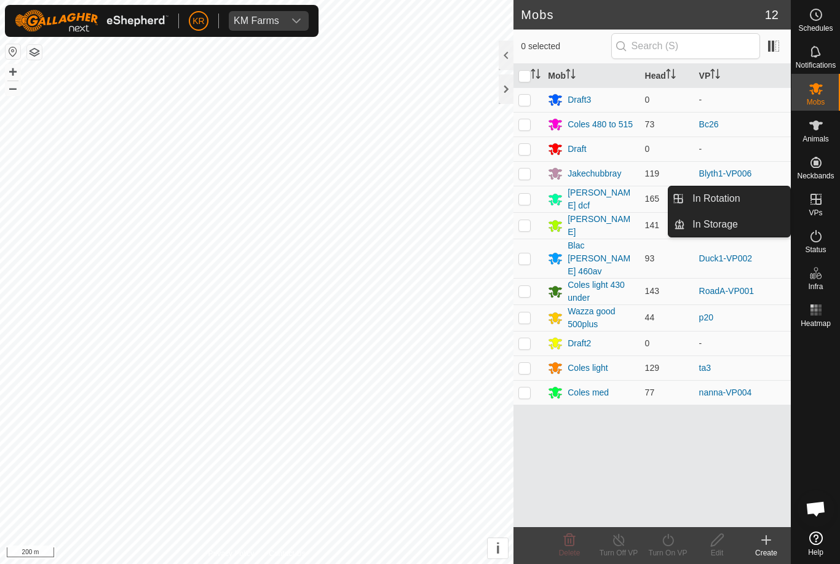
click at [753, 201] on link "In Rotation" at bounding box center [737, 198] width 105 height 25
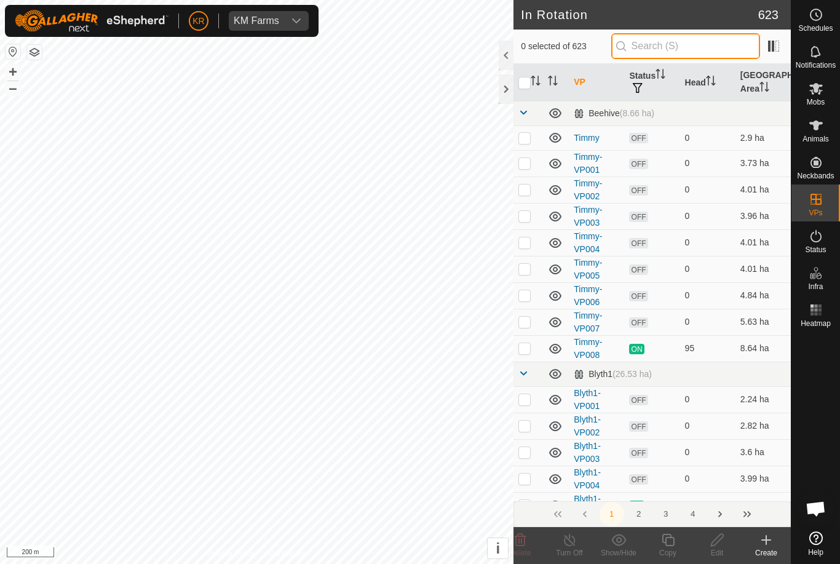
click at [689, 50] on input "text" at bounding box center [685, 46] width 149 height 26
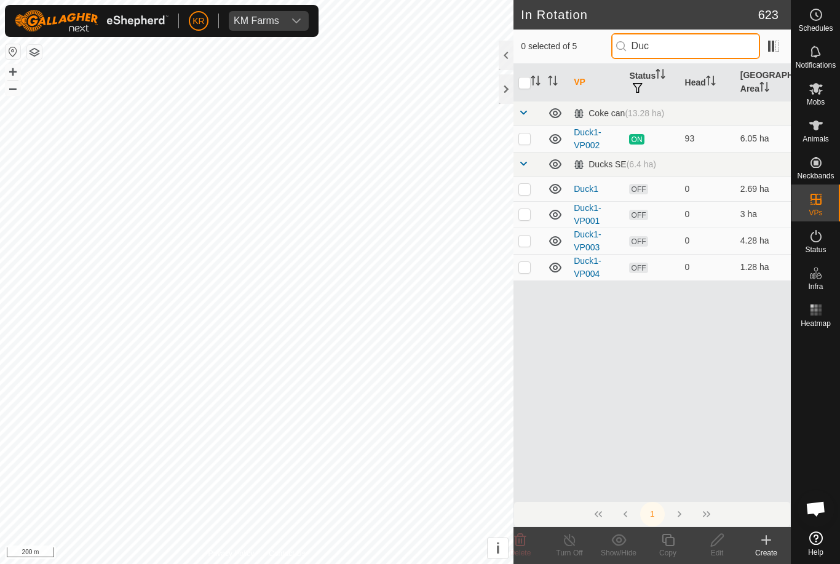
type input "Duc"
click at [524, 136] on p-checkbox at bounding box center [524, 138] width 12 height 10
checkbox input "true"
click at [677, 540] on copy-svg-icon at bounding box center [667, 539] width 49 height 15
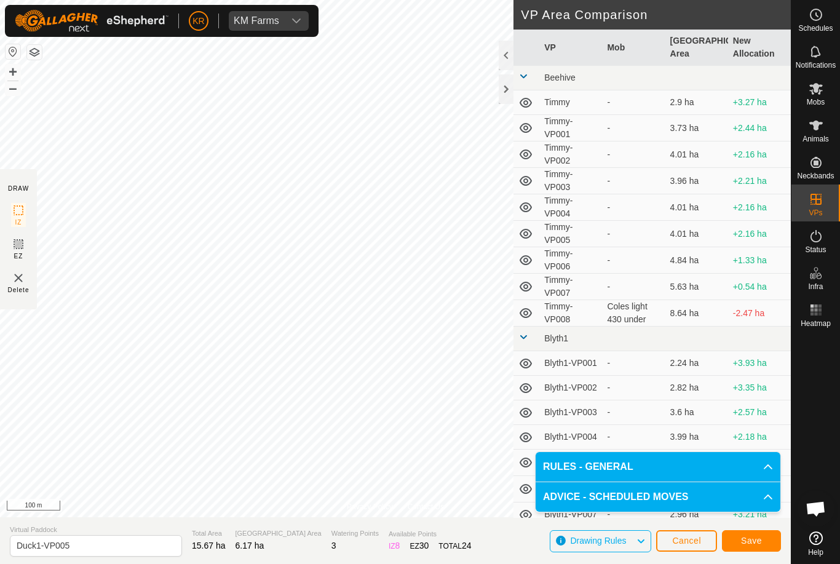
click at [762, 537] on button "Save" at bounding box center [751, 541] width 59 height 22
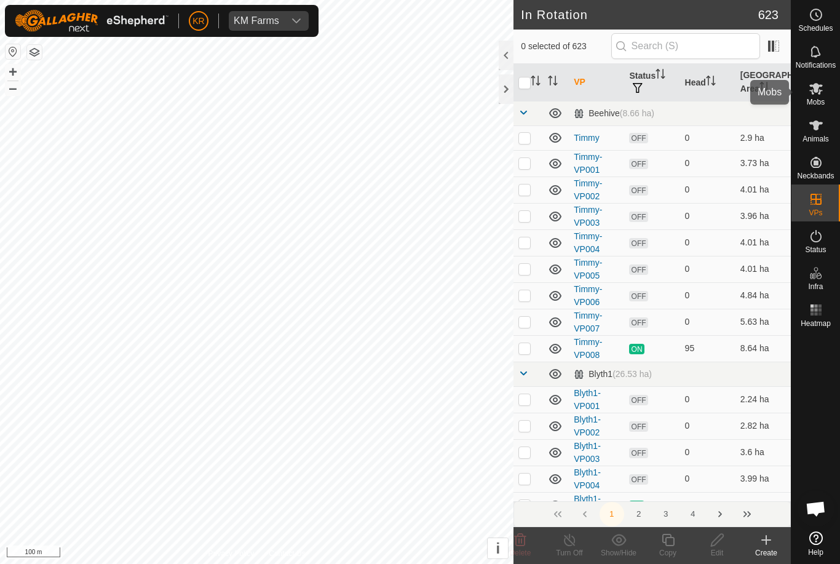
click at [823, 93] on es-mob-svg-icon at bounding box center [816, 89] width 22 height 20
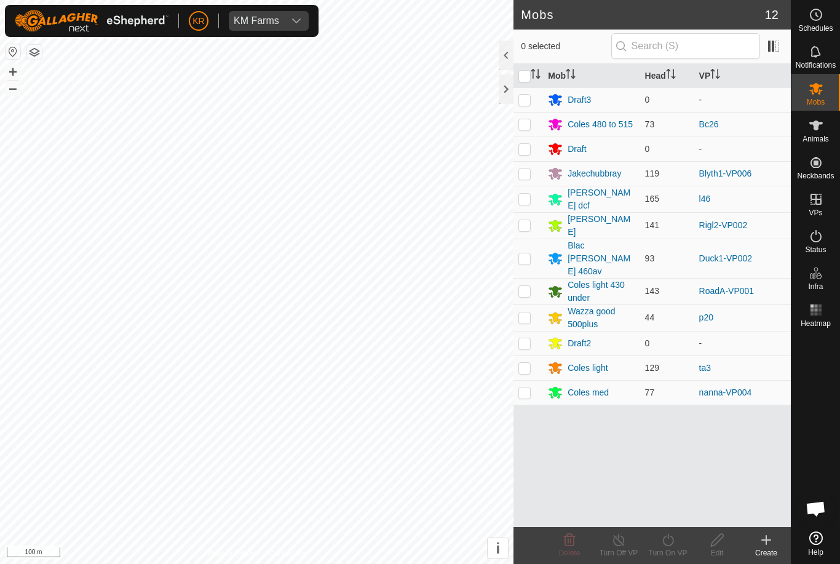
click at [524, 253] on p-checkbox at bounding box center [524, 258] width 12 height 10
checkbox input "true"
click at [665, 543] on icon at bounding box center [667, 539] width 15 height 15
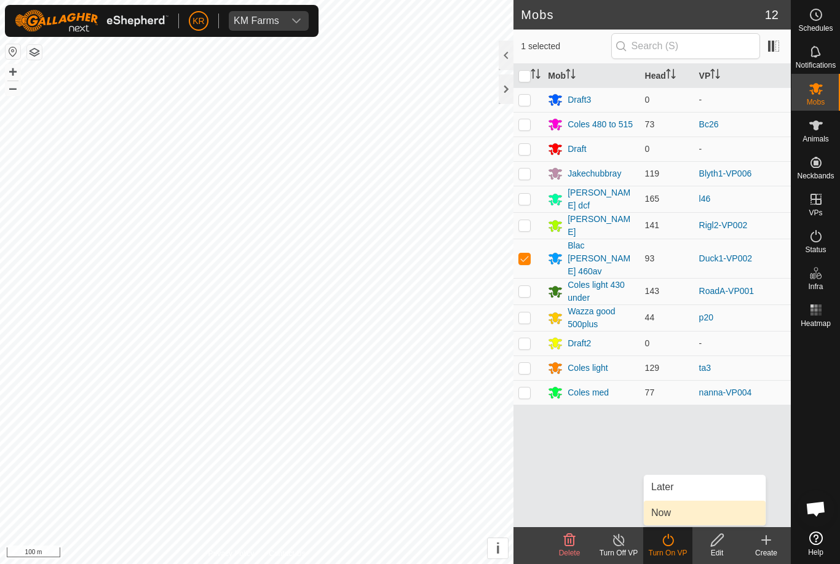
click at [660, 517] on span "Now" at bounding box center [661, 512] width 20 height 15
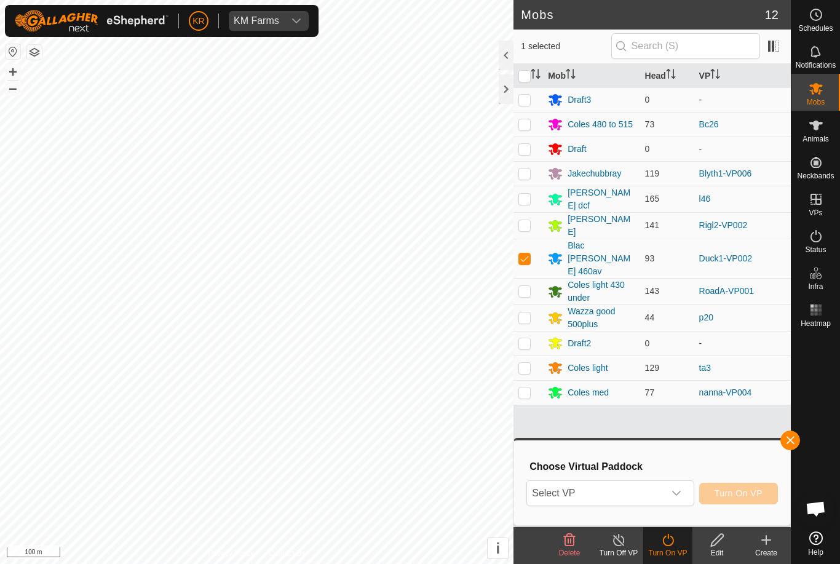
click at [569, 488] on span "Select VP" at bounding box center [595, 493] width 136 height 25
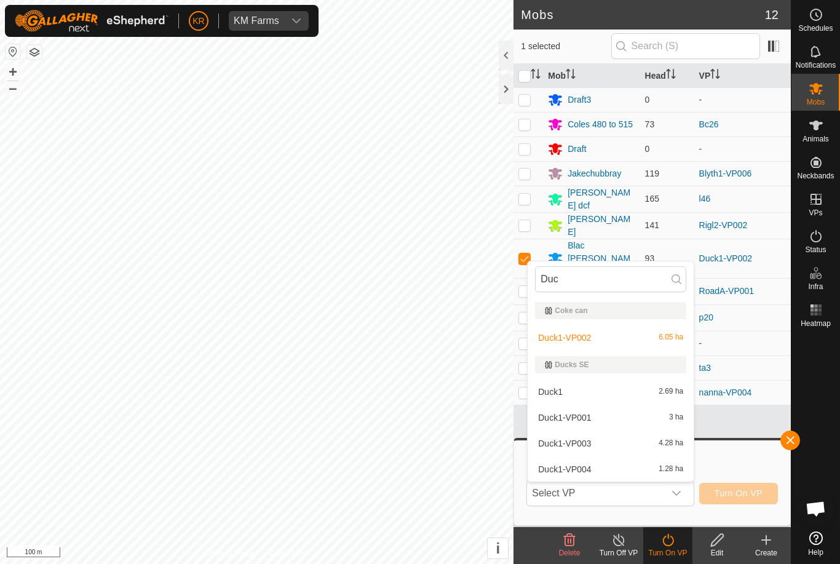
type input "Duck"
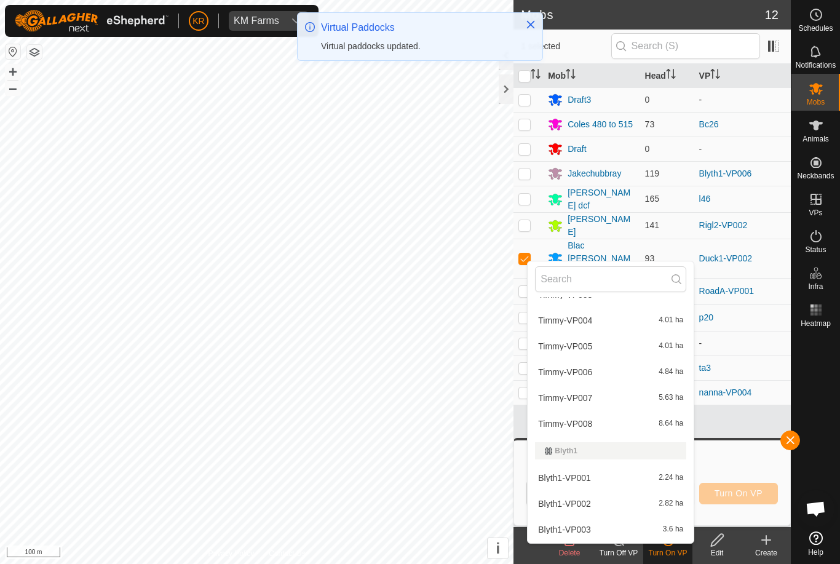
scroll to position [101, 0]
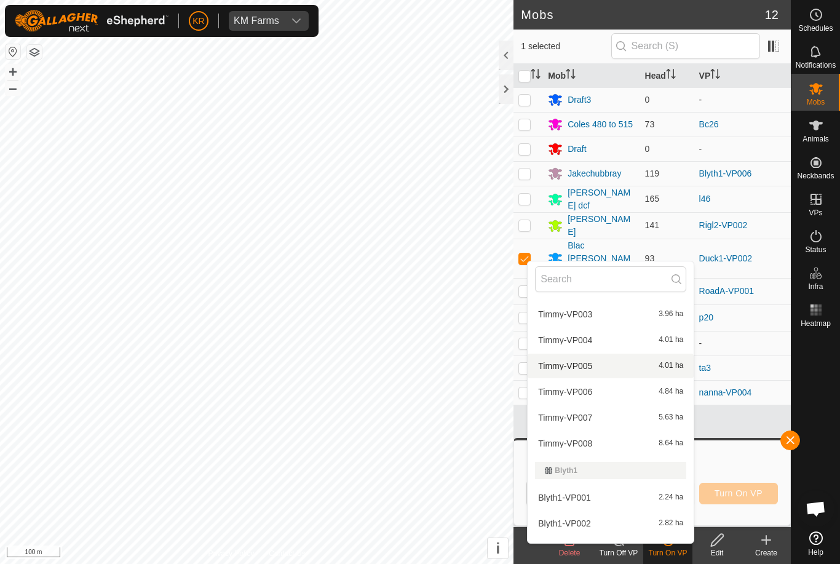
click at [668, 371] on div "Timmy-VP005 4.01 ha" at bounding box center [610, 365] width 151 height 15
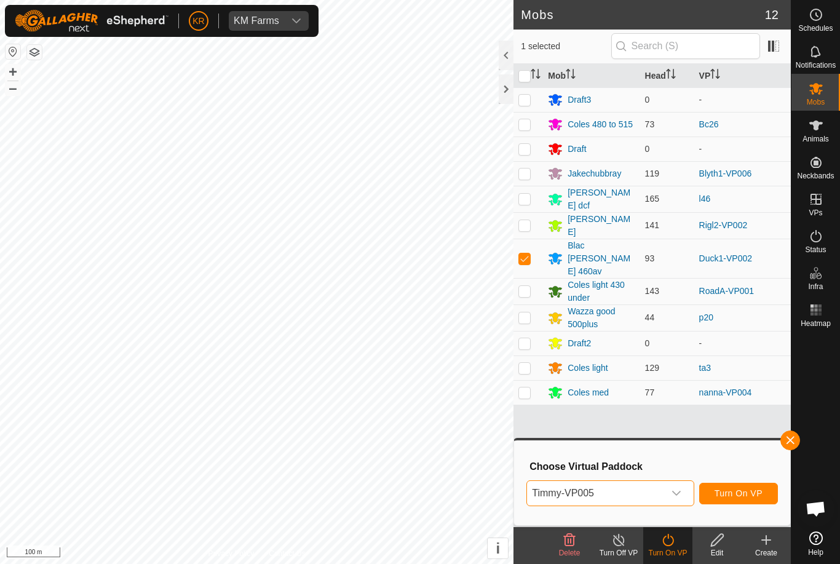
click at [679, 492] on icon "dropdown trigger" at bounding box center [676, 493] width 9 height 5
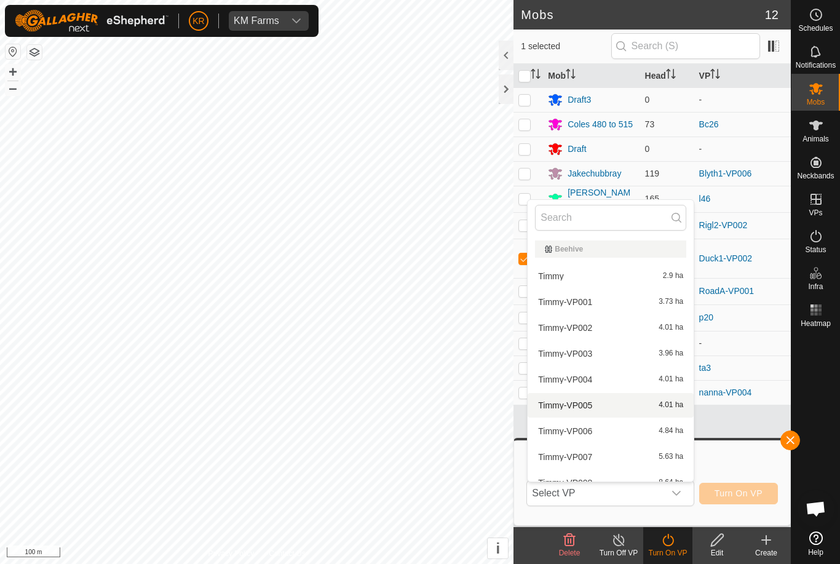
click at [647, 405] on div "Timmy-VP005 4.01 ha" at bounding box center [610, 405] width 151 height 15
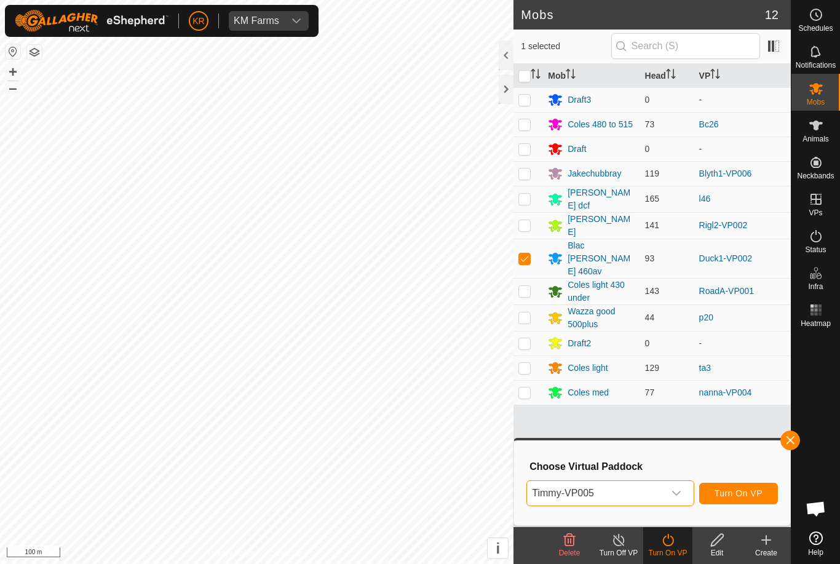
click at [649, 491] on span "Timmy-VP005" at bounding box center [595, 493] width 136 height 25
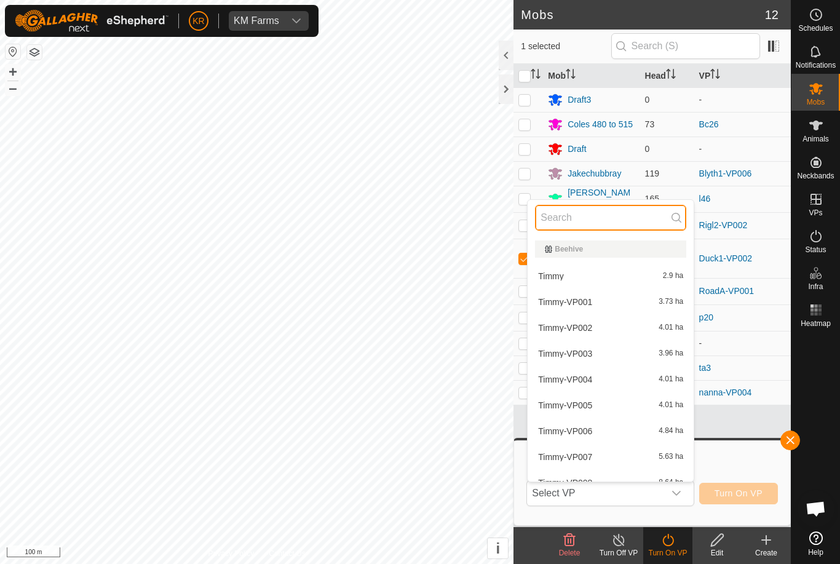
click at [647, 224] on input "text" at bounding box center [610, 218] width 151 height 26
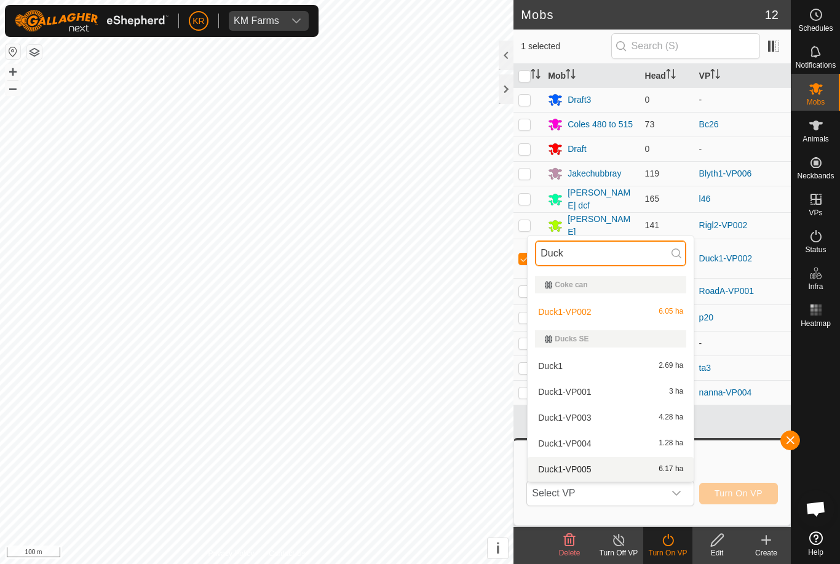
type input "Duck"
click at [655, 468] on div "Duck1-VP005 6.17 ha" at bounding box center [610, 469] width 151 height 15
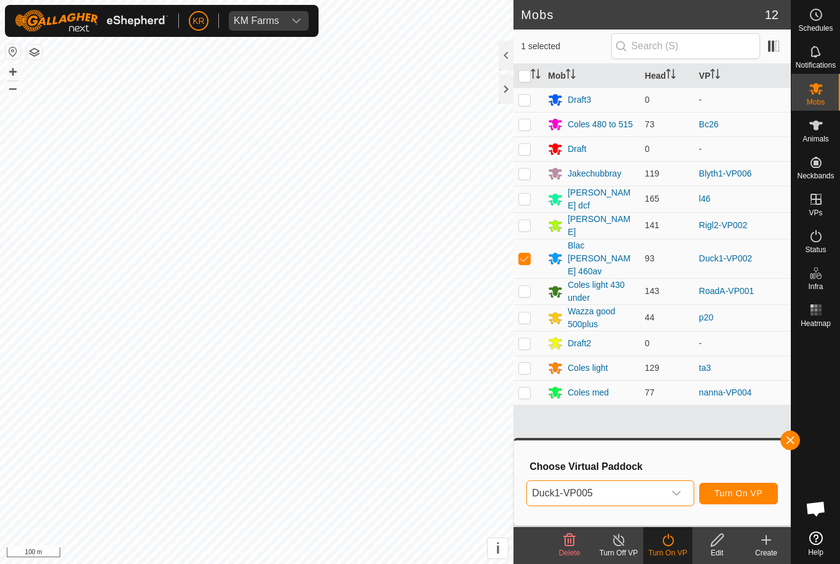
click at [757, 493] on span "Turn On VP" at bounding box center [738, 493] width 48 height 10
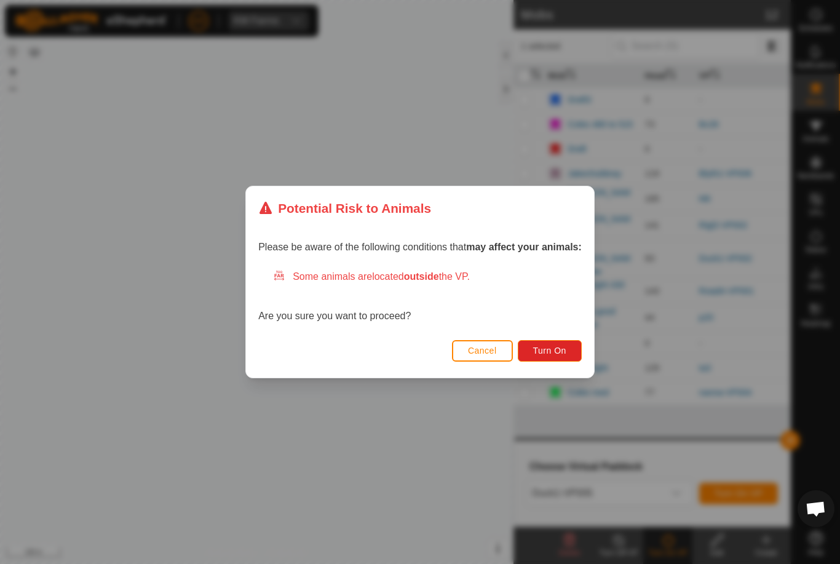
click at [555, 347] on span "Turn On" at bounding box center [549, 350] width 33 height 10
